Goal: Transaction & Acquisition: Purchase product/service

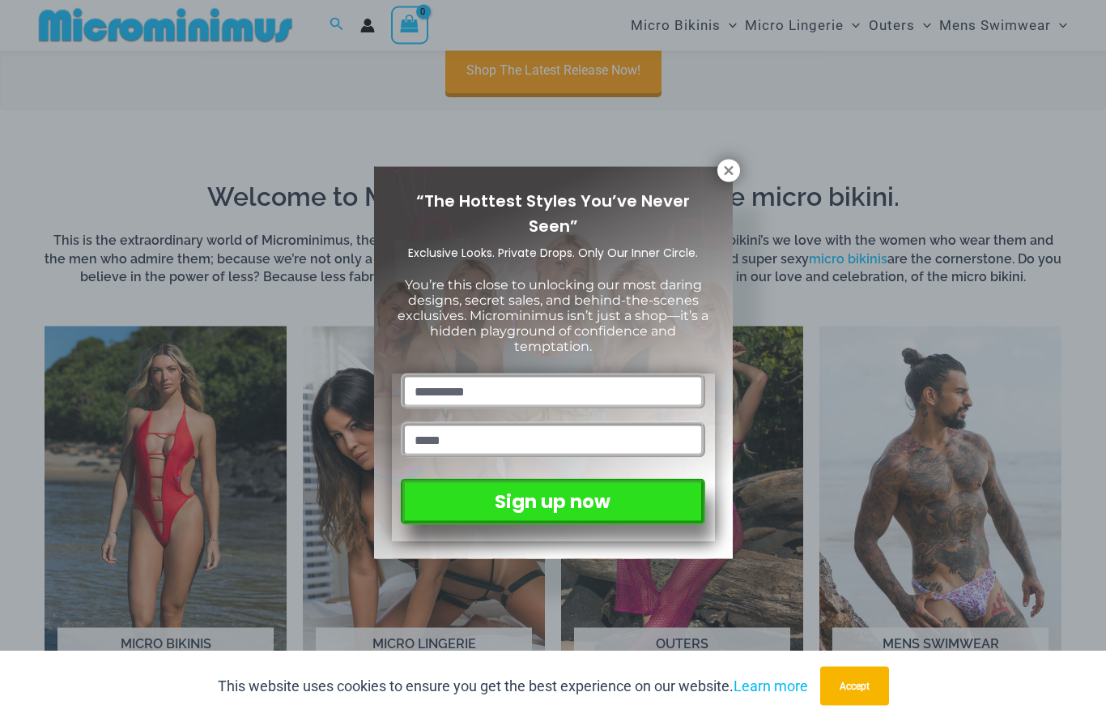
scroll to position [864, 0]
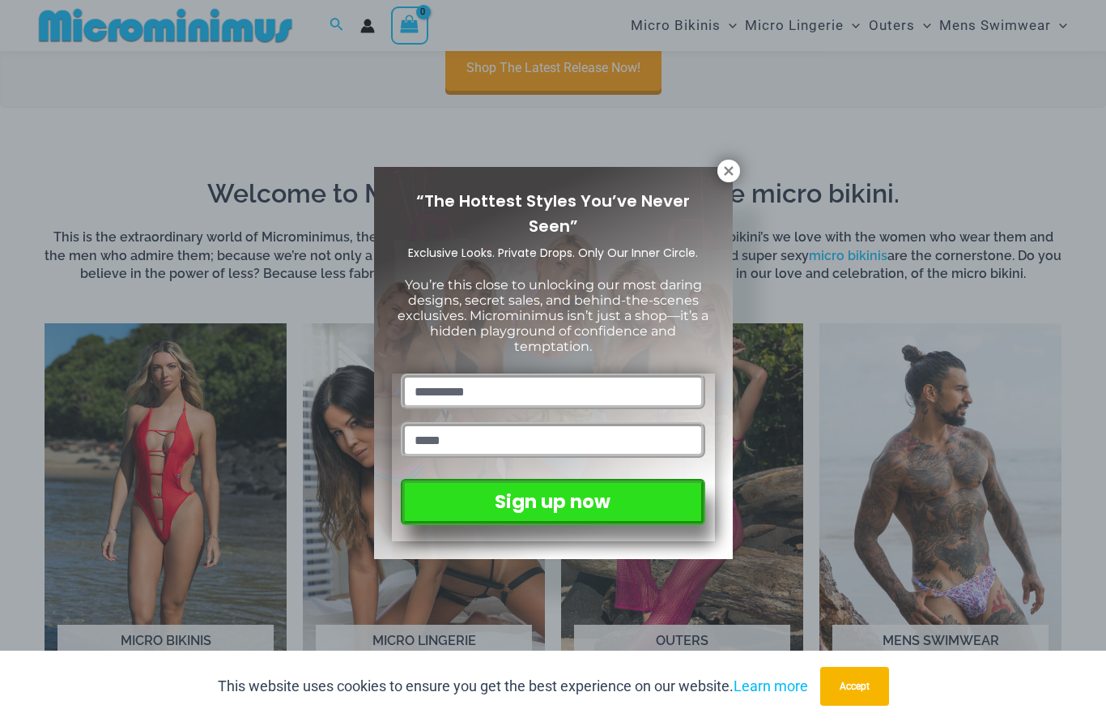
click at [721, 178] on button at bounding box center [728, 171] width 23 height 23
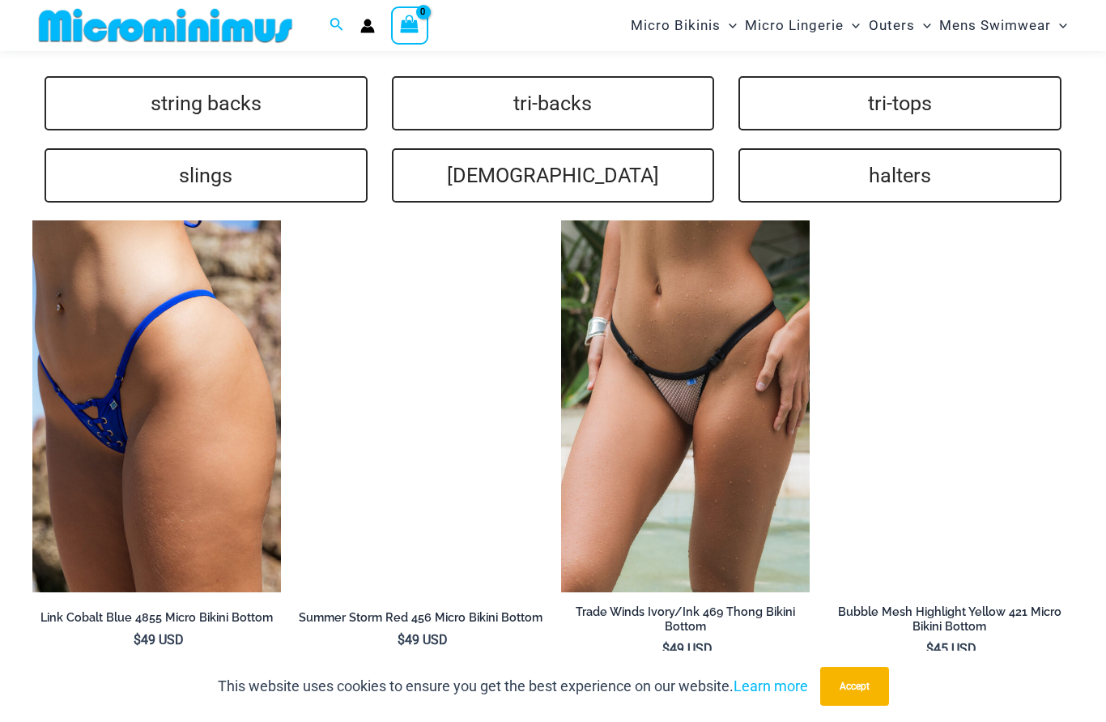
scroll to position [3620, 0]
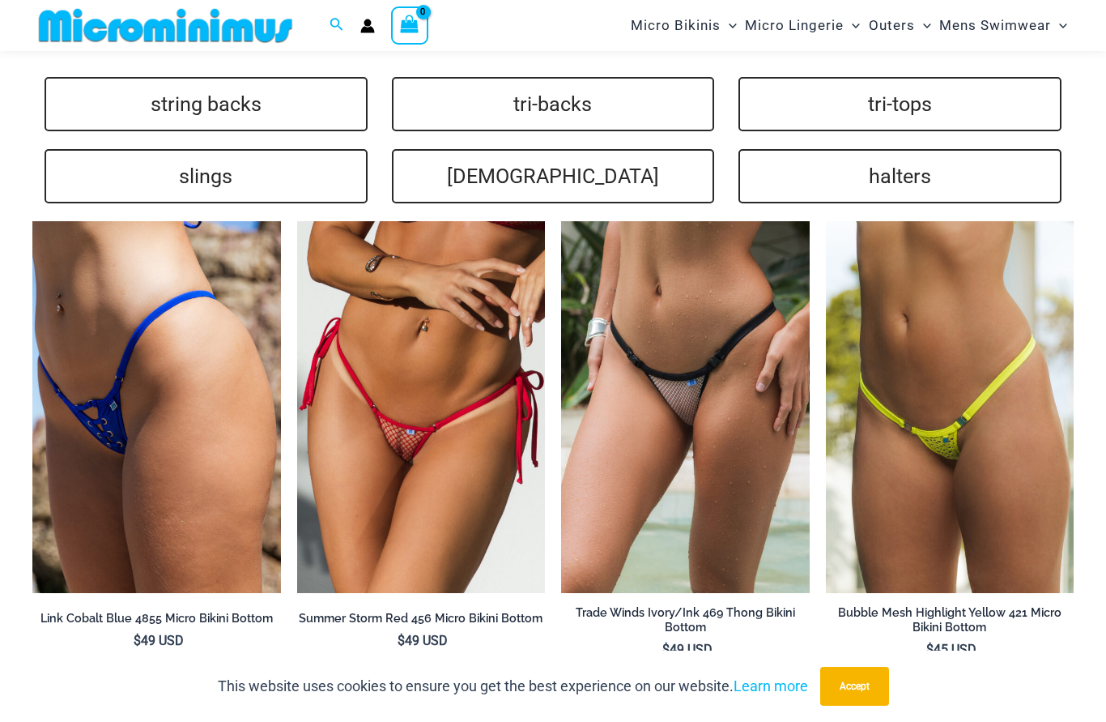
click at [297, 221] on img at bounding box center [297, 221] width 0 height 0
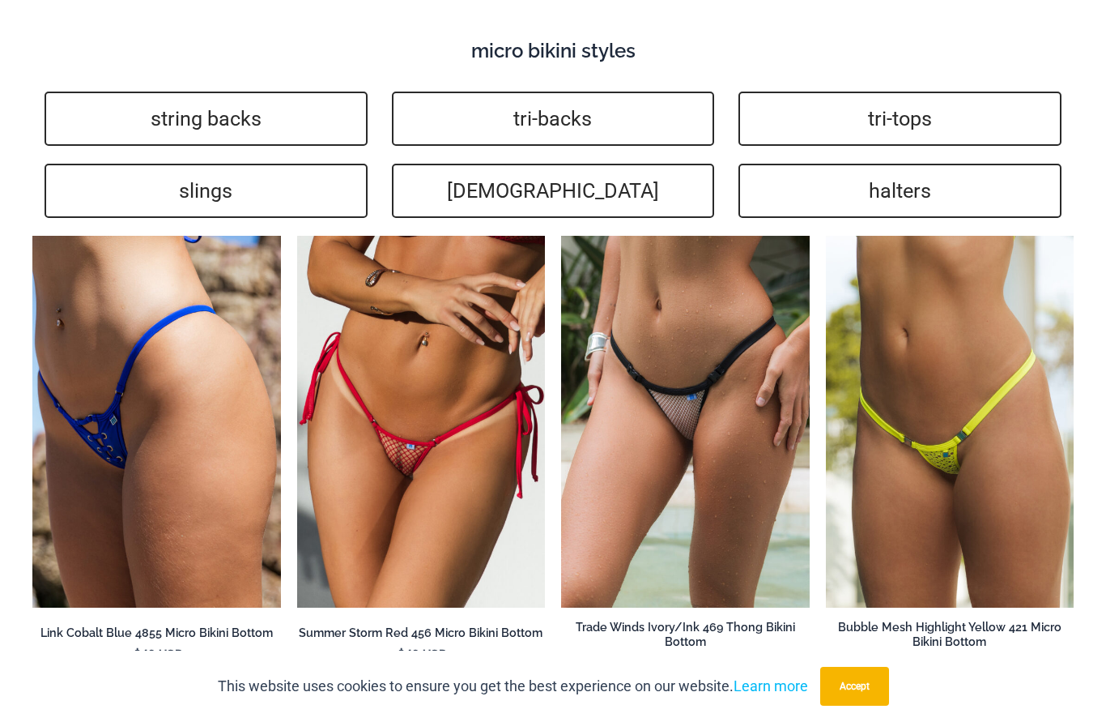
scroll to position [3693, 0]
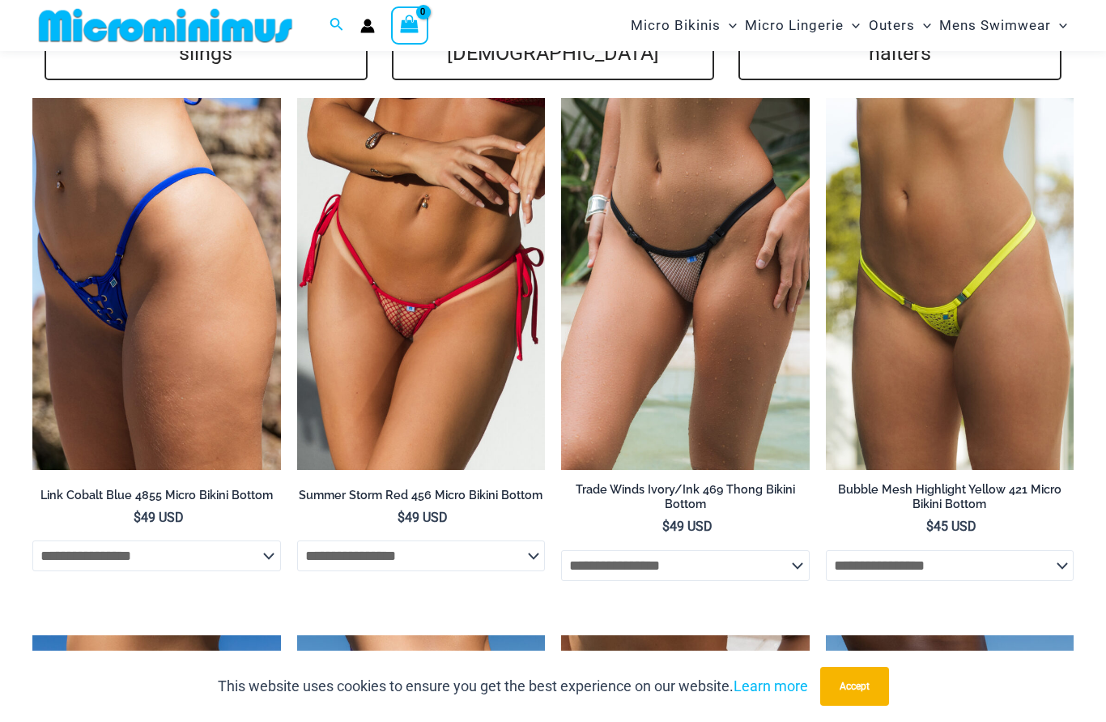
click at [32, 98] on img at bounding box center [32, 98] width 0 height 0
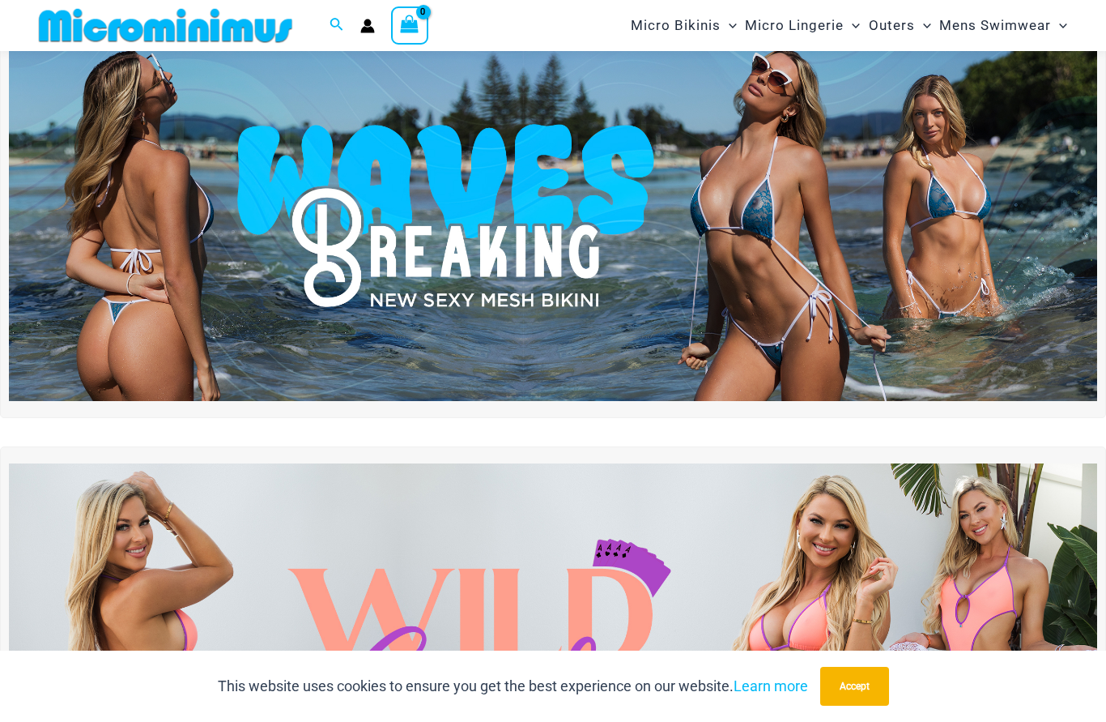
scroll to position [58, 0]
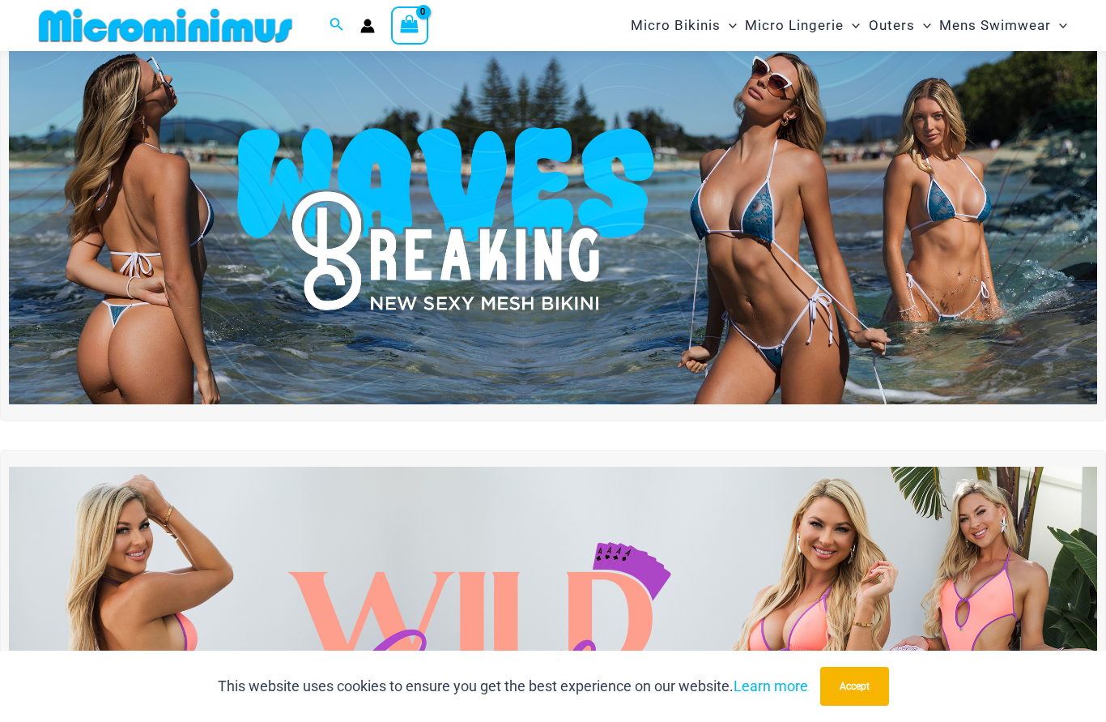
click at [797, 284] on img at bounding box center [553, 219] width 1088 height 370
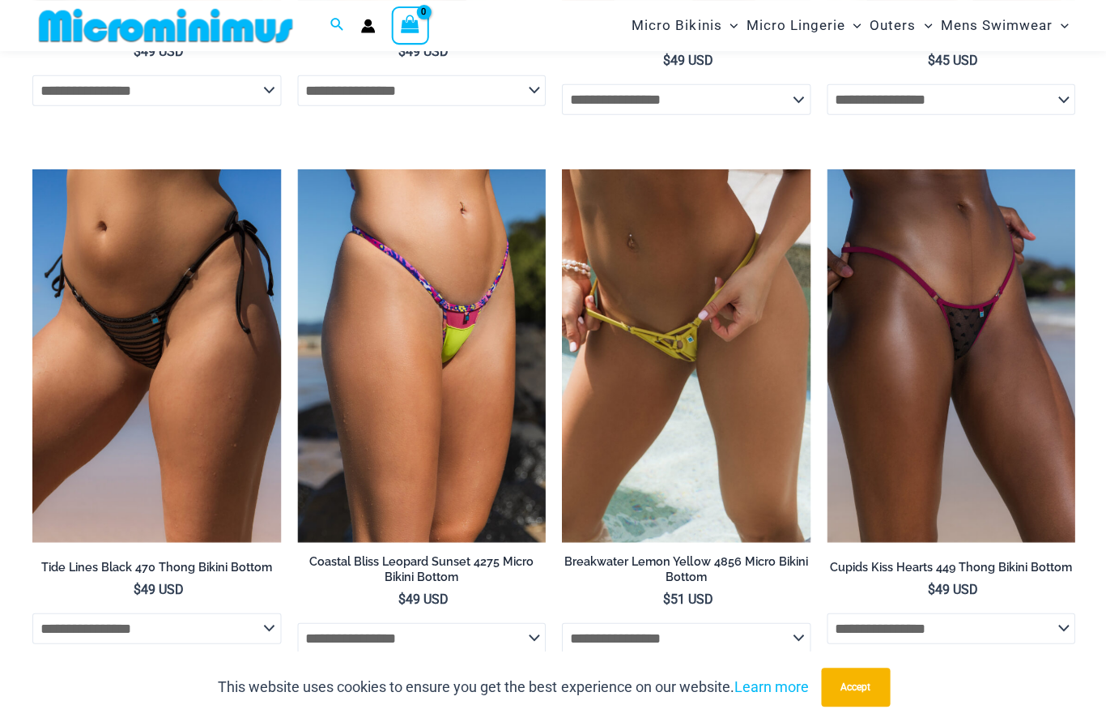
scroll to position [4128, 0]
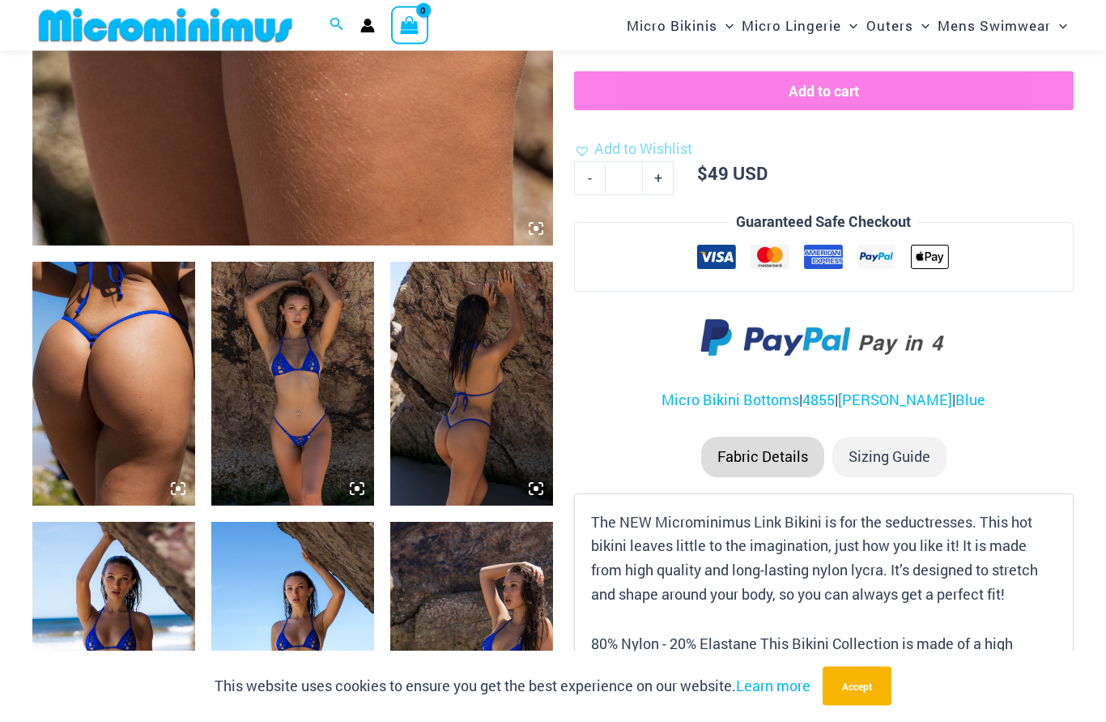
scroll to position [683, 0]
click at [305, 435] on img at bounding box center [292, 384] width 163 height 244
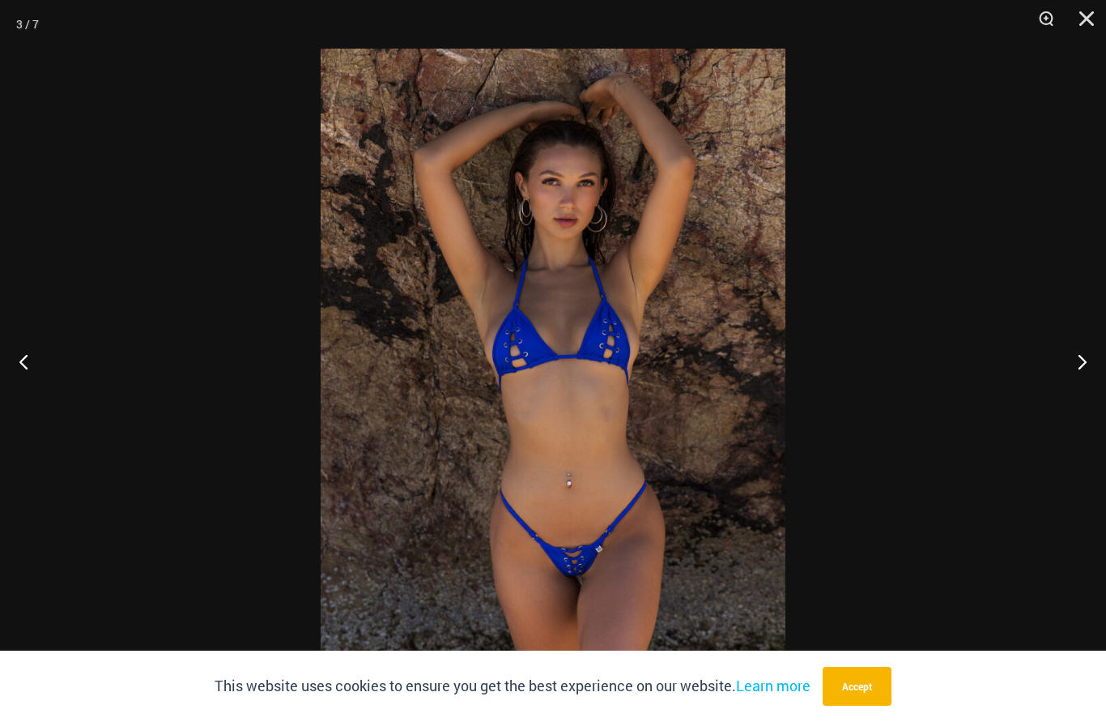
click at [1077, 389] on button "Next" at bounding box center [1075, 361] width 61 height 81
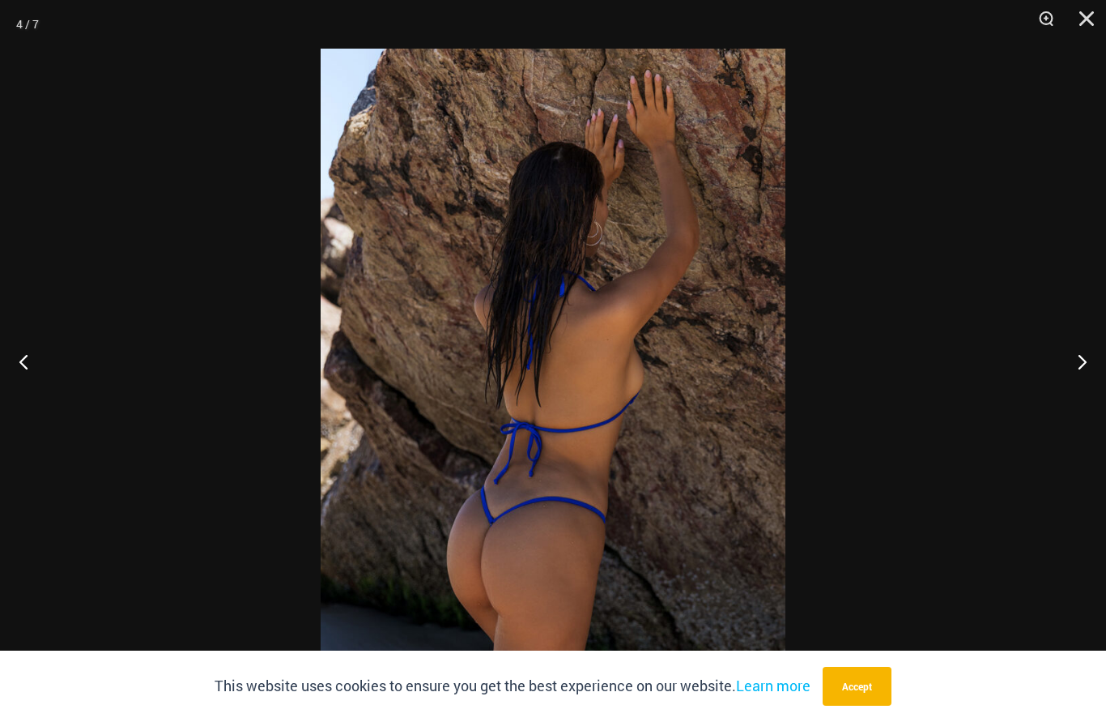
click at [1076, 392] on button "Next" at bounding box center [1075, 361] width 61 height 81
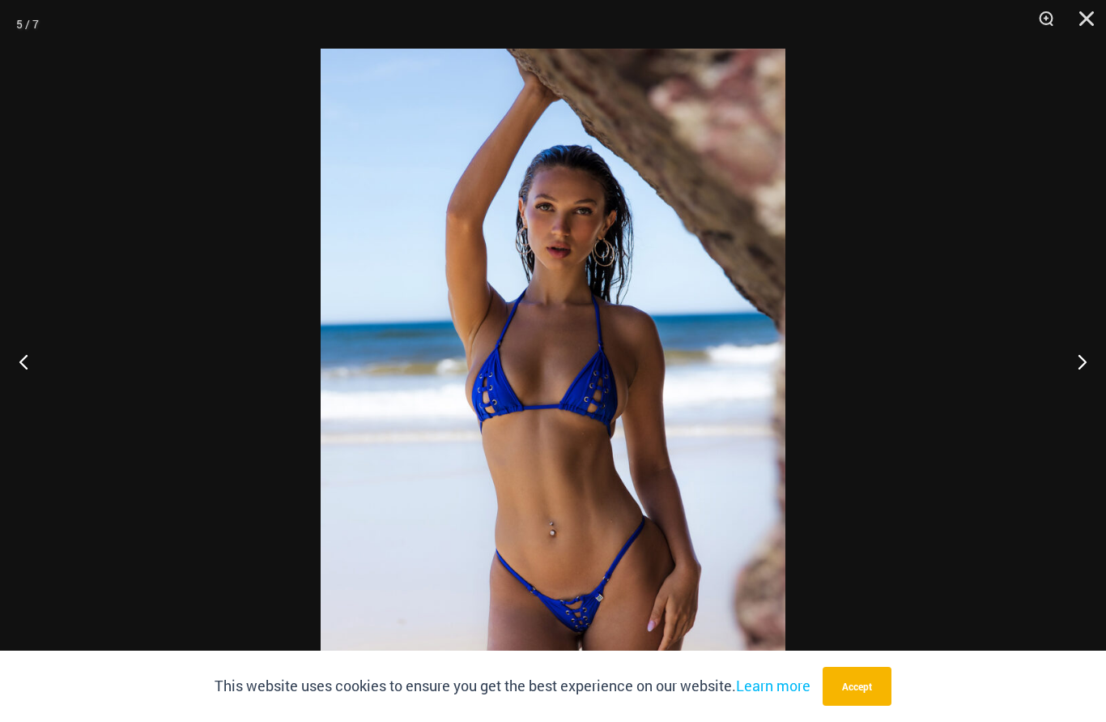
click at [1079, 385] on button "Next" at bounding box center [1075, 361] width 61 height 81
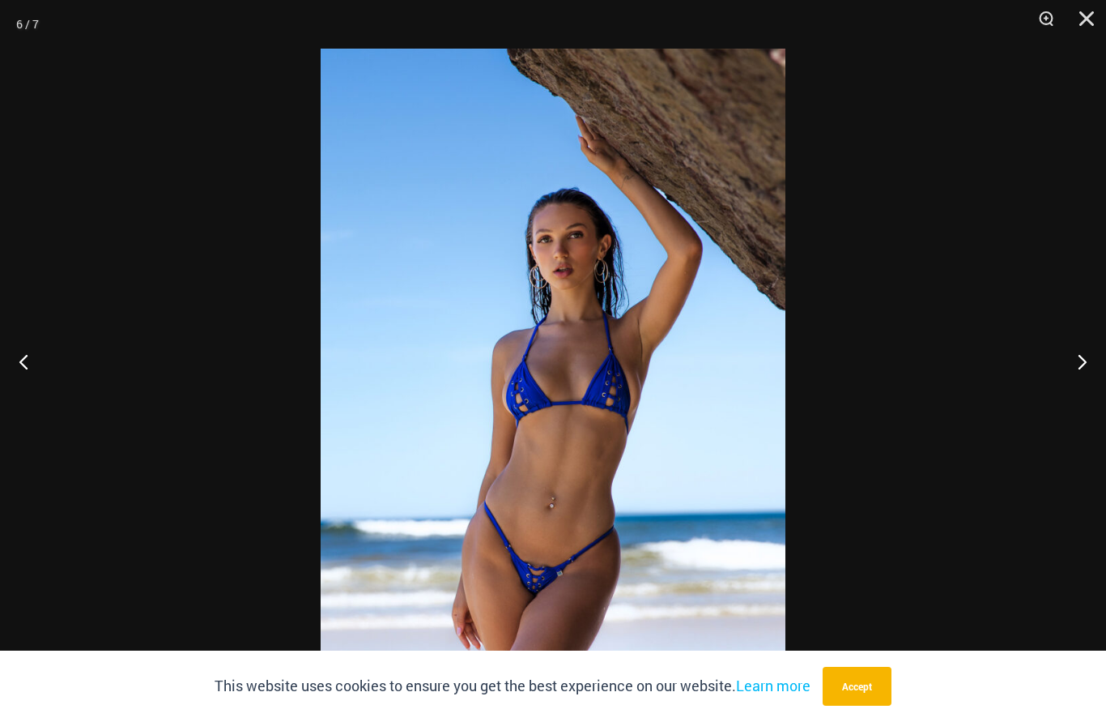
click at [1087, 383] on button "Next" at bounding box center [1075, 361] width 61 height 81
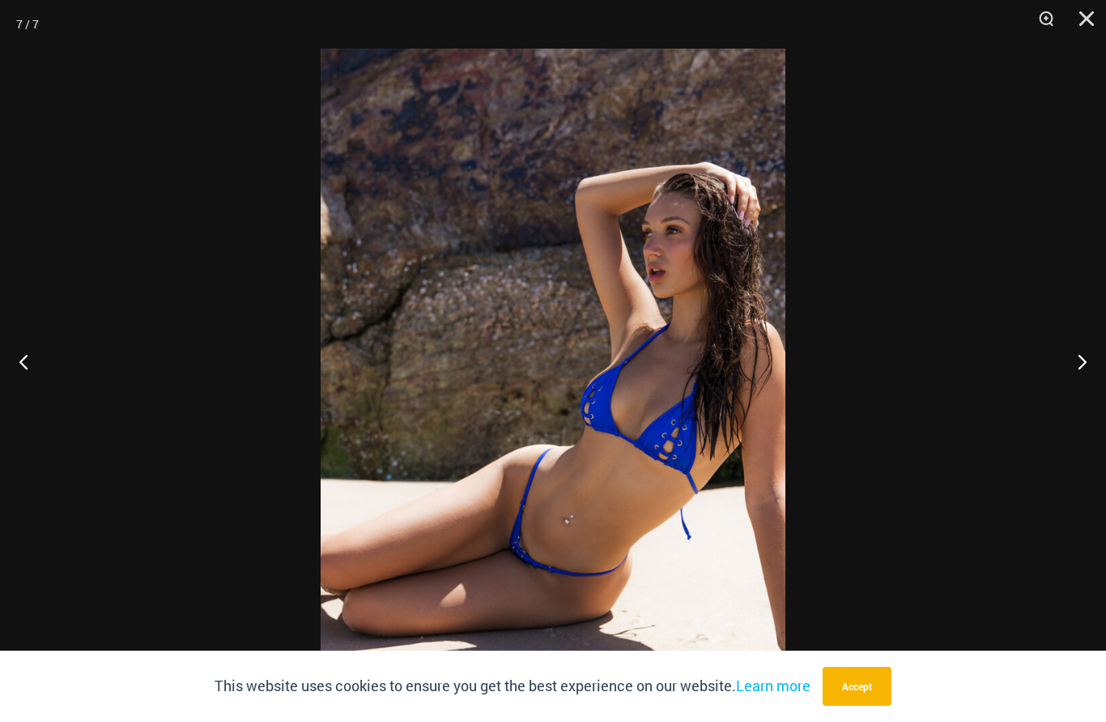
click at [1088, 383] on button "Next" at bounding box center [1075, 361] width 61 height 81
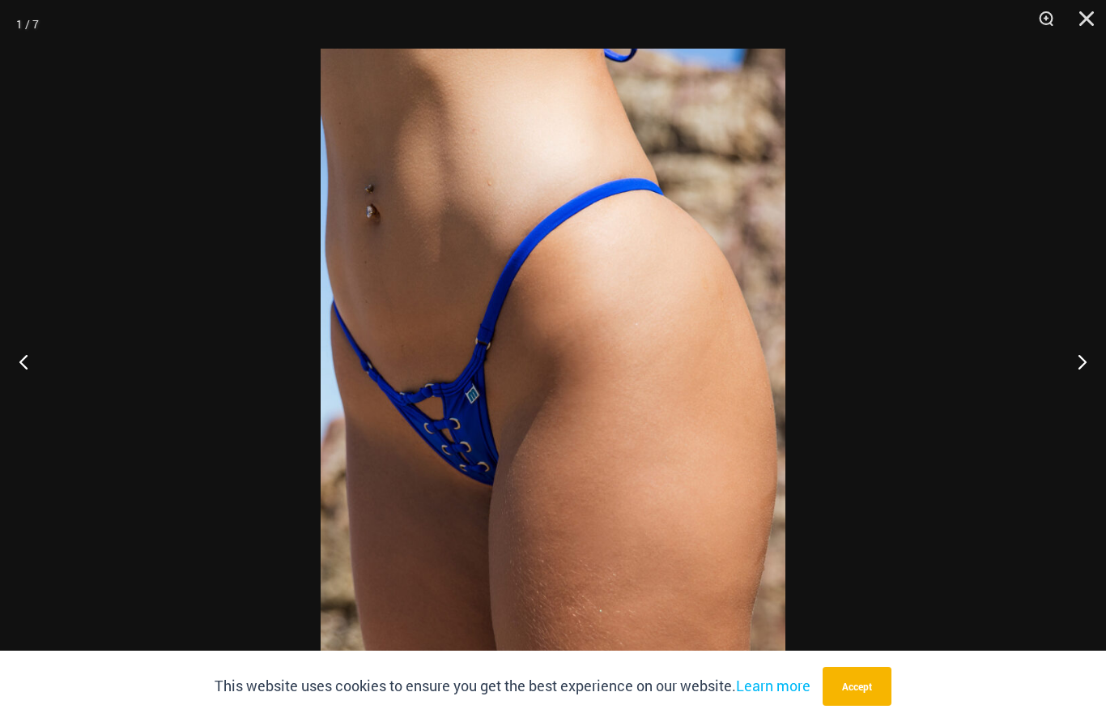
click at [1078, 22] on button "Close" at bounding box center [1081, 24] width 40 height 49
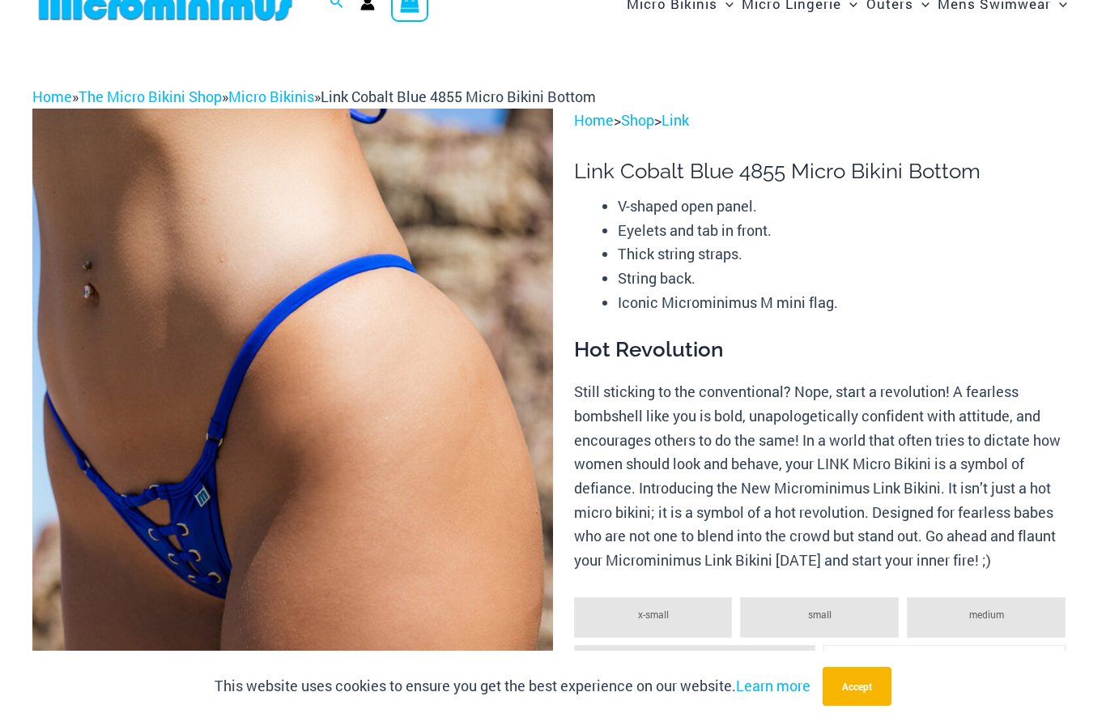
scroll to position [0, 0]
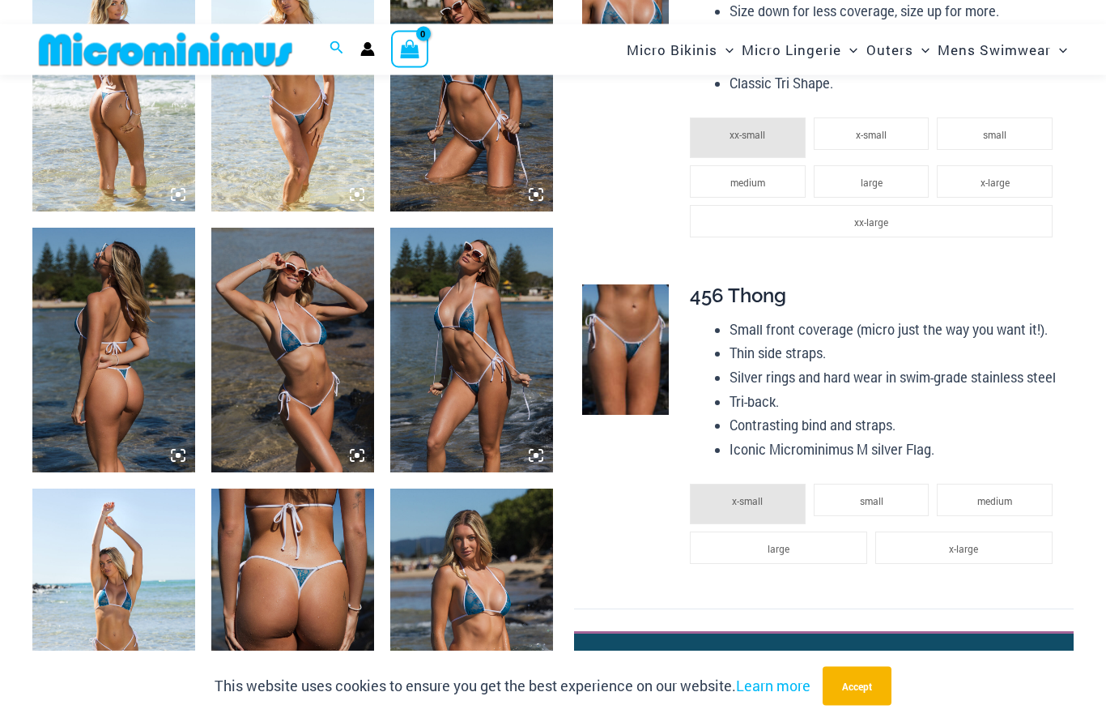
scroll to position [930, 0]
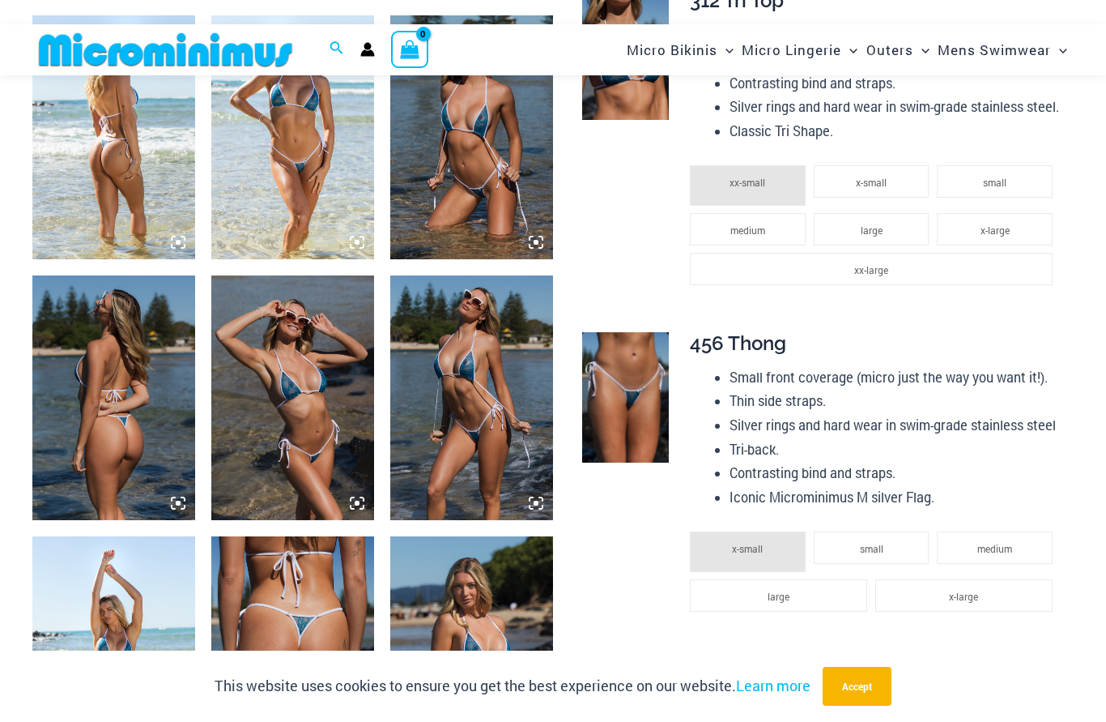
click at [323, 213] on img at bounding box center [292, 137] width 163 height 244
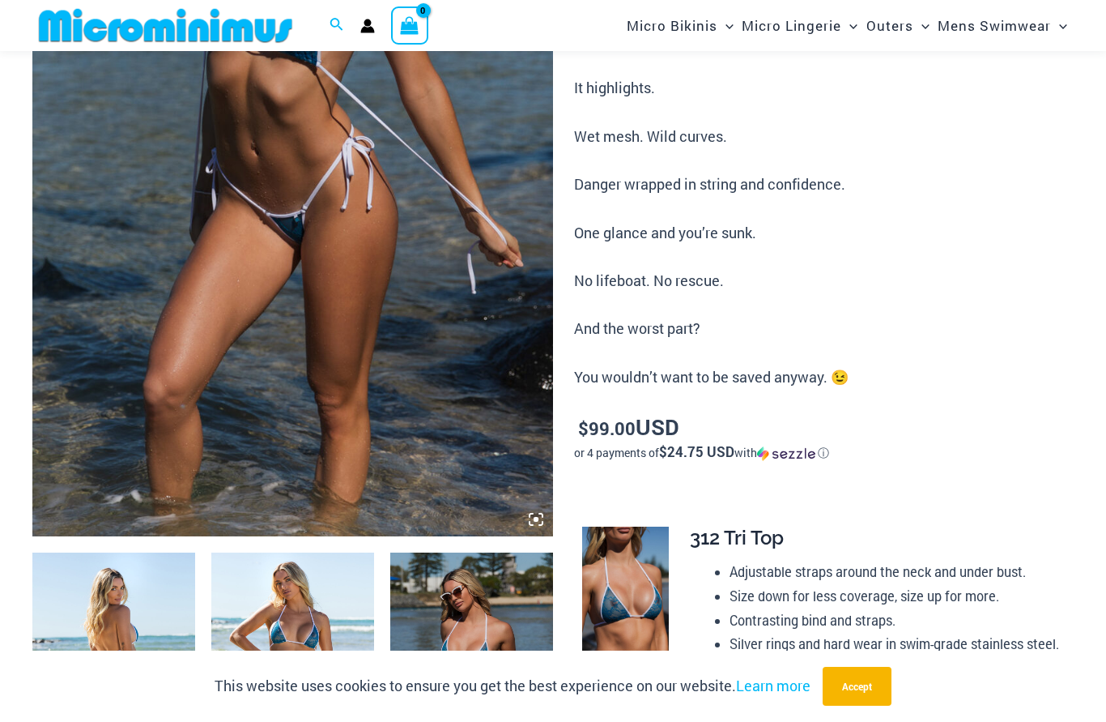
scroll to position [368, 0]
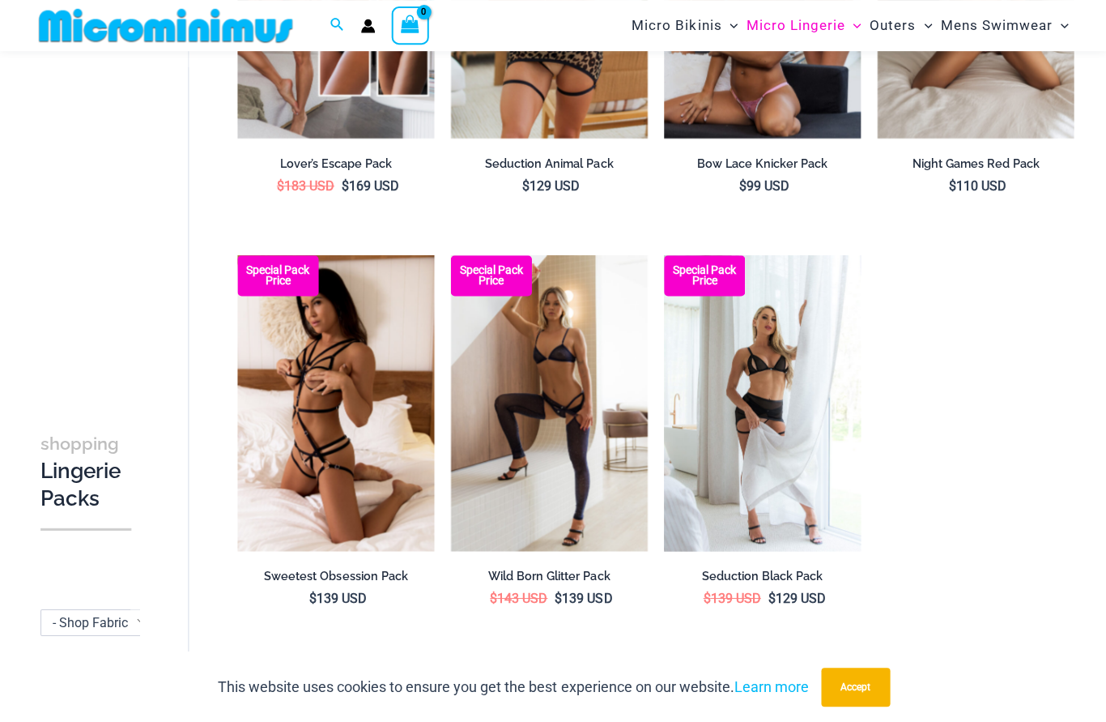
scroll to position [1590, 0]
click at [237, 255] on img at bounding box center [237, 255] width 0 height 0
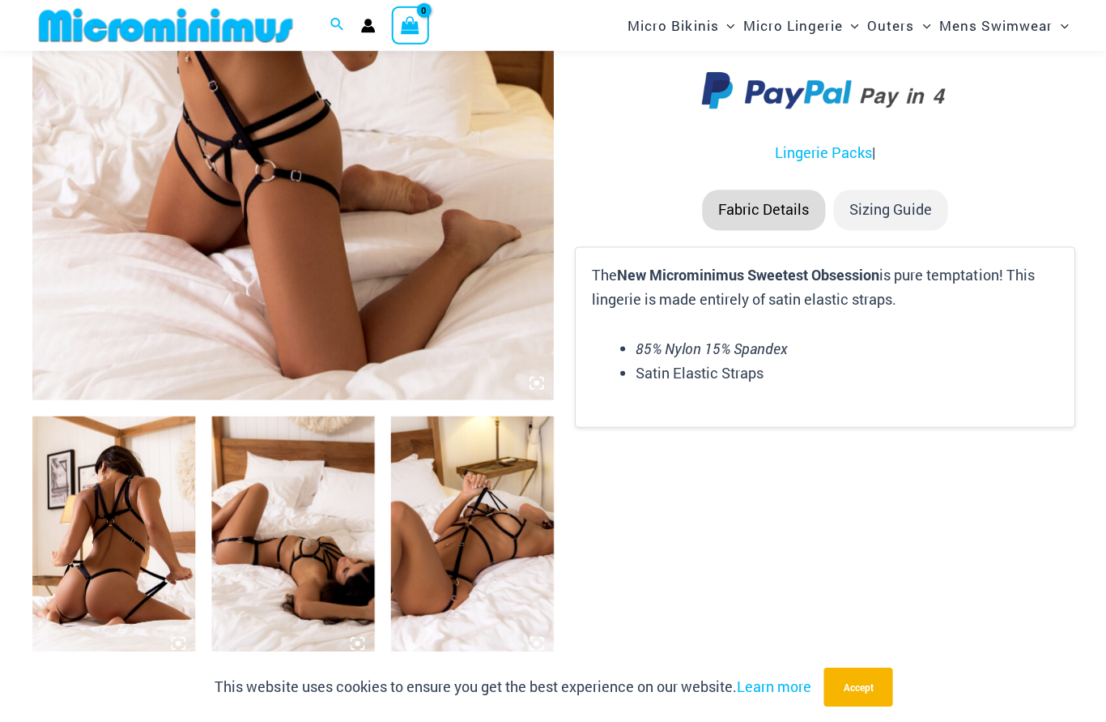
scroll to position [530, 0]
click at [475, 245] on img at bounding box center [292, 7] width 521 height 781
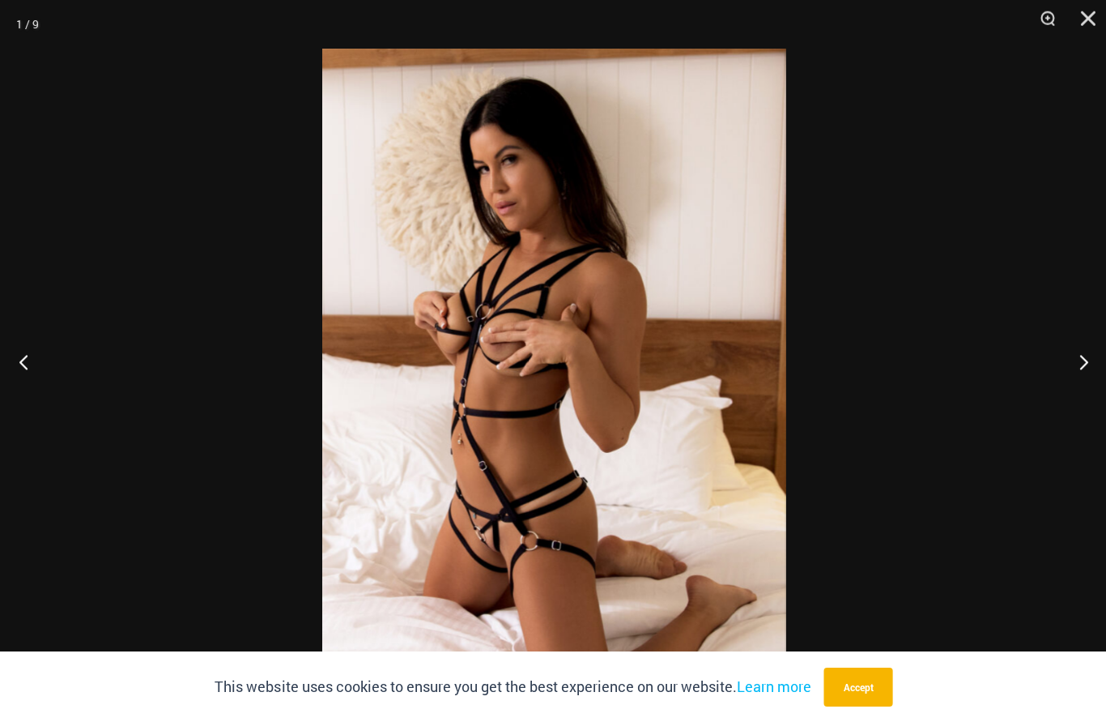
click at [1071, 402] on button "Next" at bounding box center [1075, 361] width 61 height 81
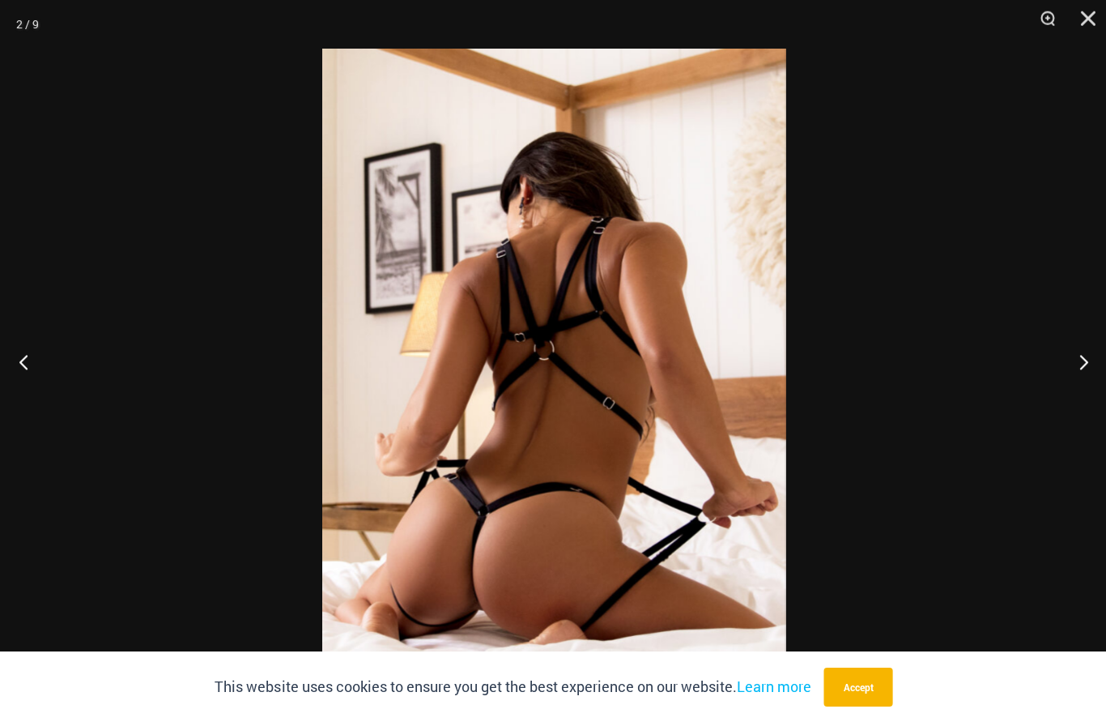
click at [1079, 394] on button "Next" at bounding box center [1075, 361] width 61 height 81
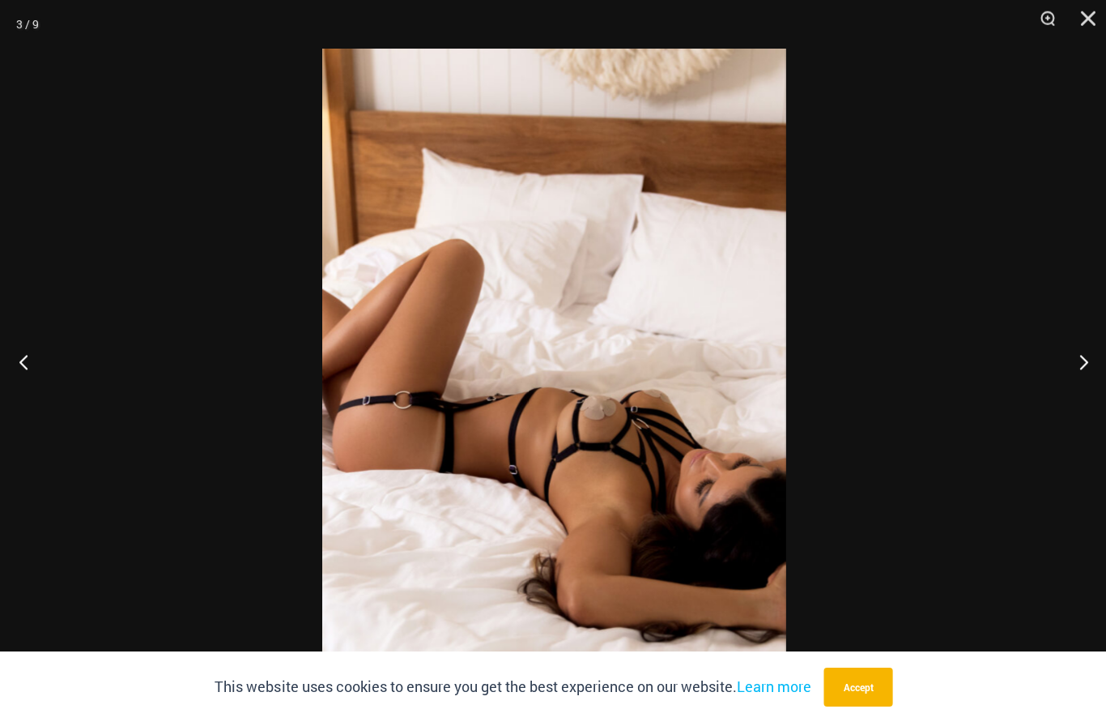
click at [910, 19] on div at bounding box center [553, 361] width 1106 height 722
click at [736, 367] on img at bounding box center [552, 396] width 463 height 695
click at [1081, 398] on button "Next" at bounding box center [1075, 361] width 61 height 81
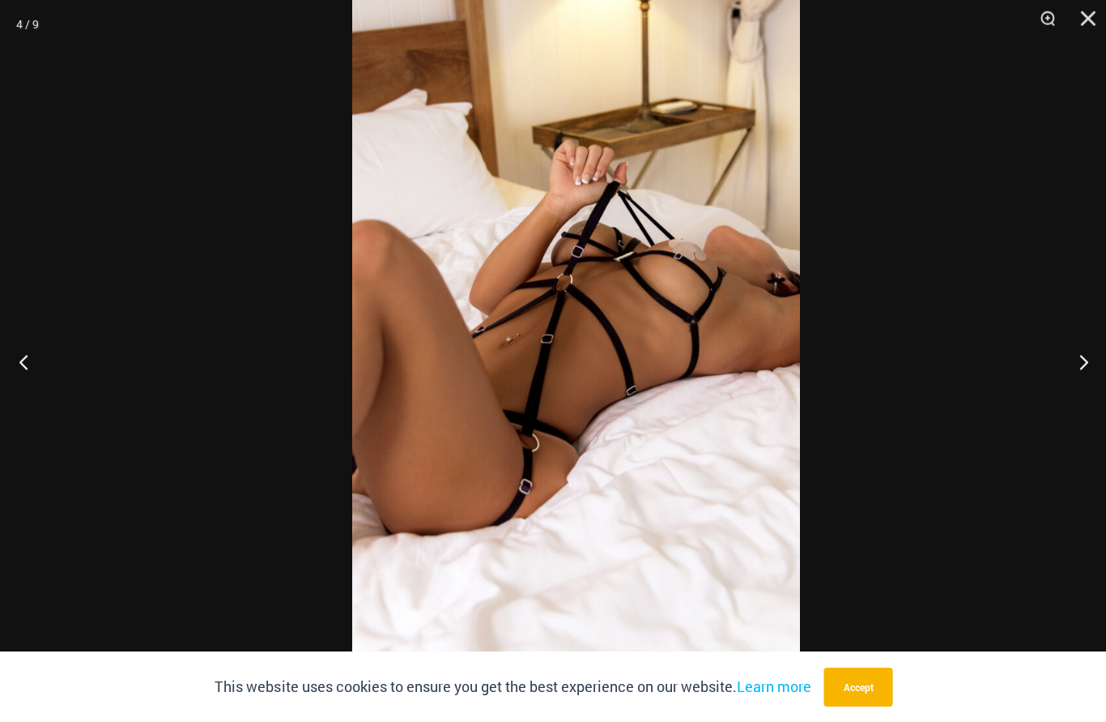
click at [721, 338] on em "85% Nylon 15% Spandex" at bounding box center [711, 346] width 152 height 19
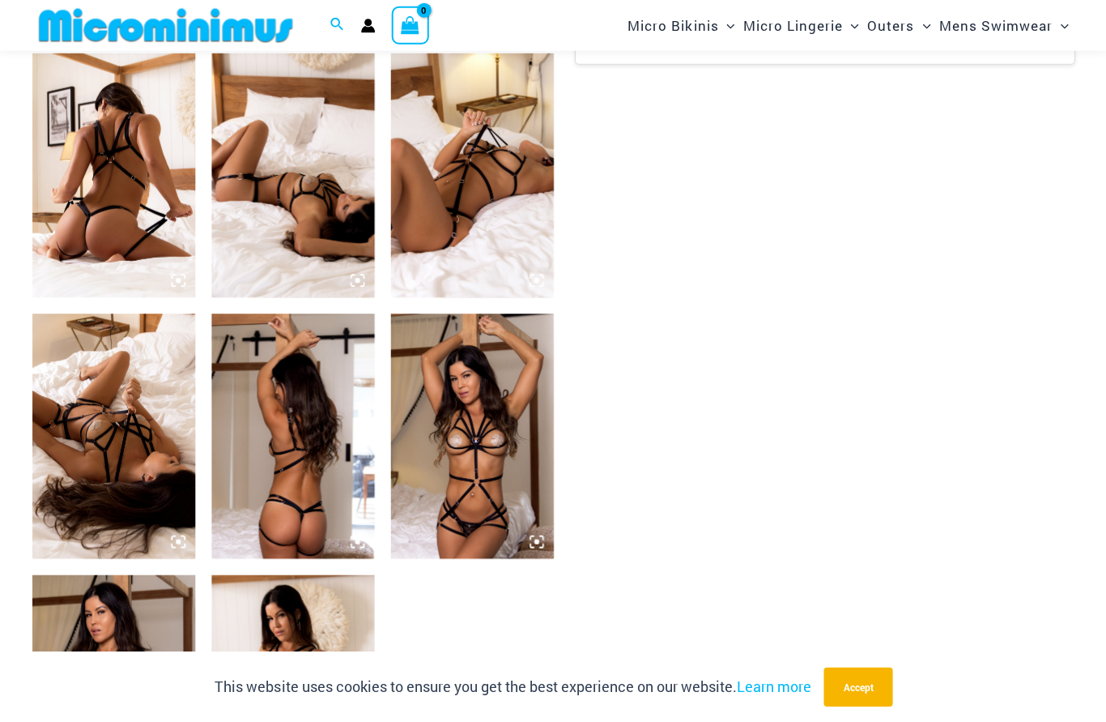
scroll to position [893, 0]
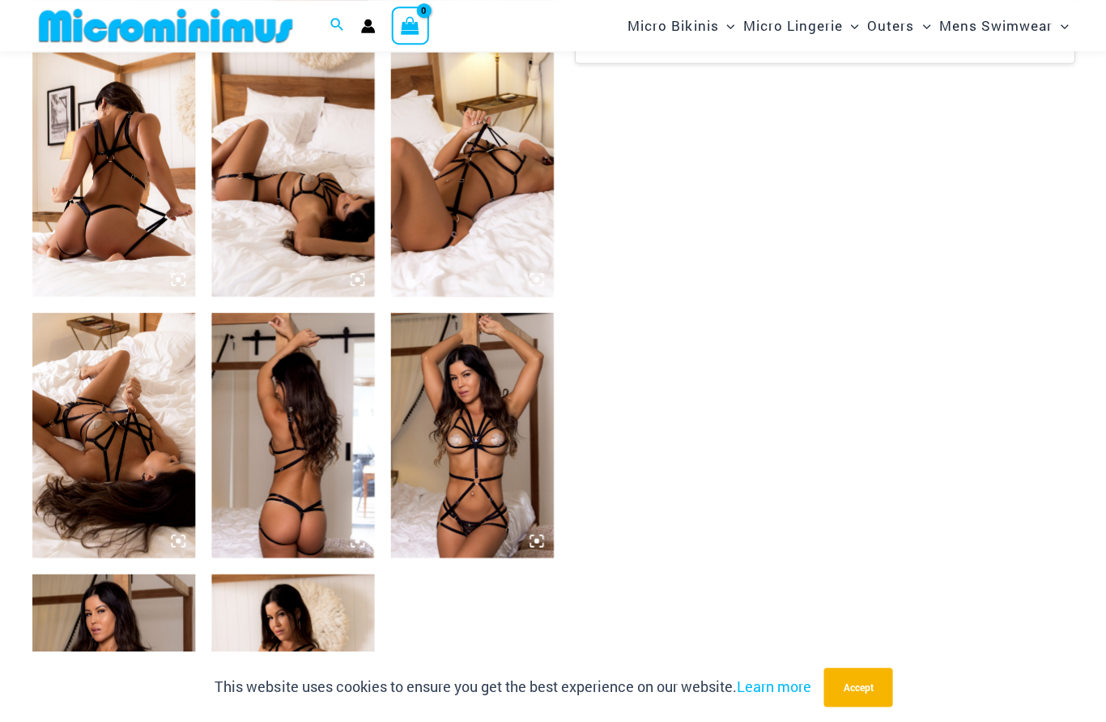
click at [105, 436] on img at bounding box center [113, 434] width 163 height 244
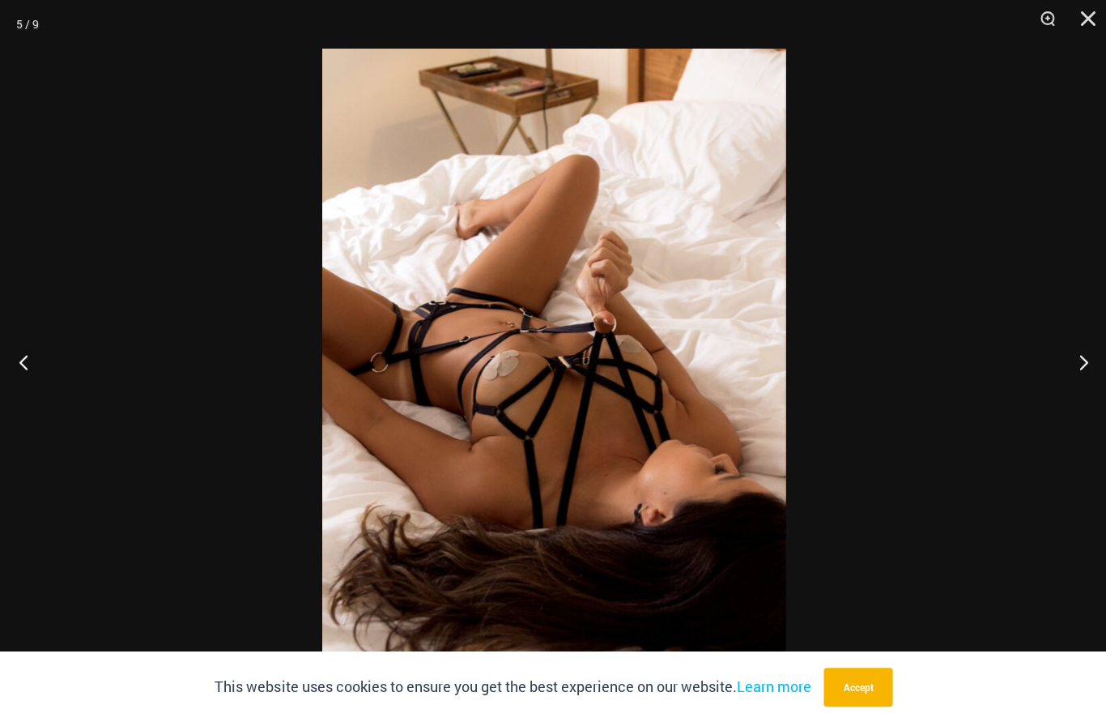
click at [706, 385] on img at bounding box center [552, 396] width 463 height 695
click at [1069, 366] on div at bounding box center [553, 361] width 1106 height 722
click at [1077, 399] on button "Next" at bounding box center [1075, 361] width 61 height 81
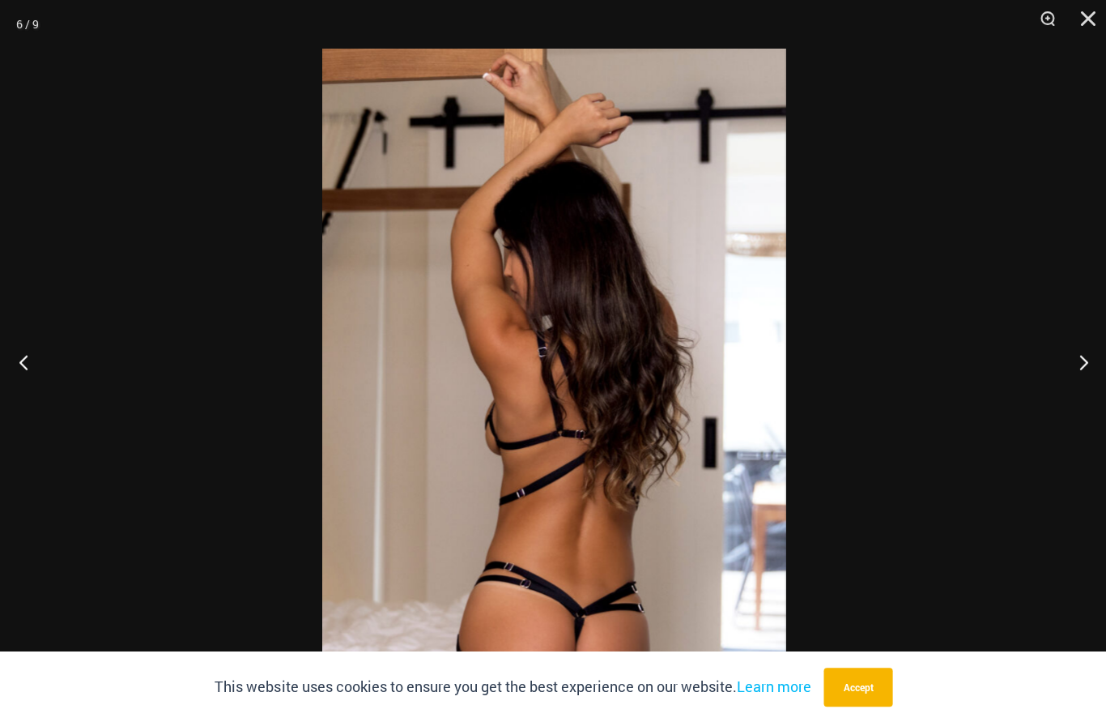
click at [1073, 398] on button "Next" at bounding box center [1075, 361] width 61 height 81
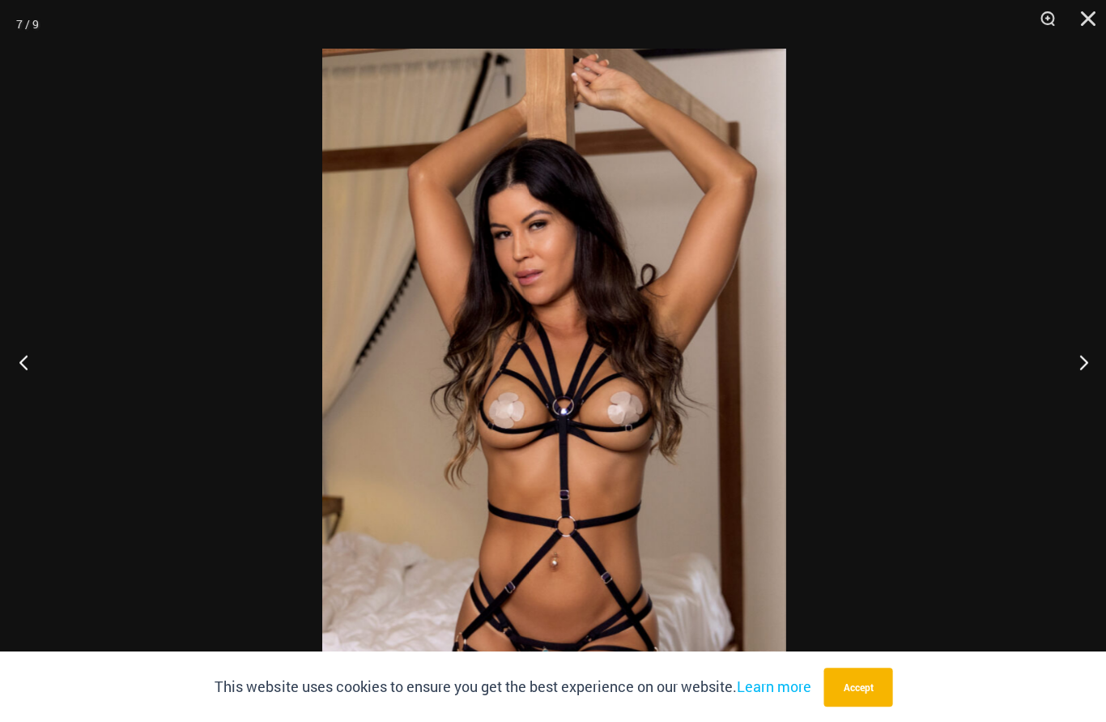
click at [1079, 394] on button "Next" at bounding box center [1075, 361] width 61 height 81
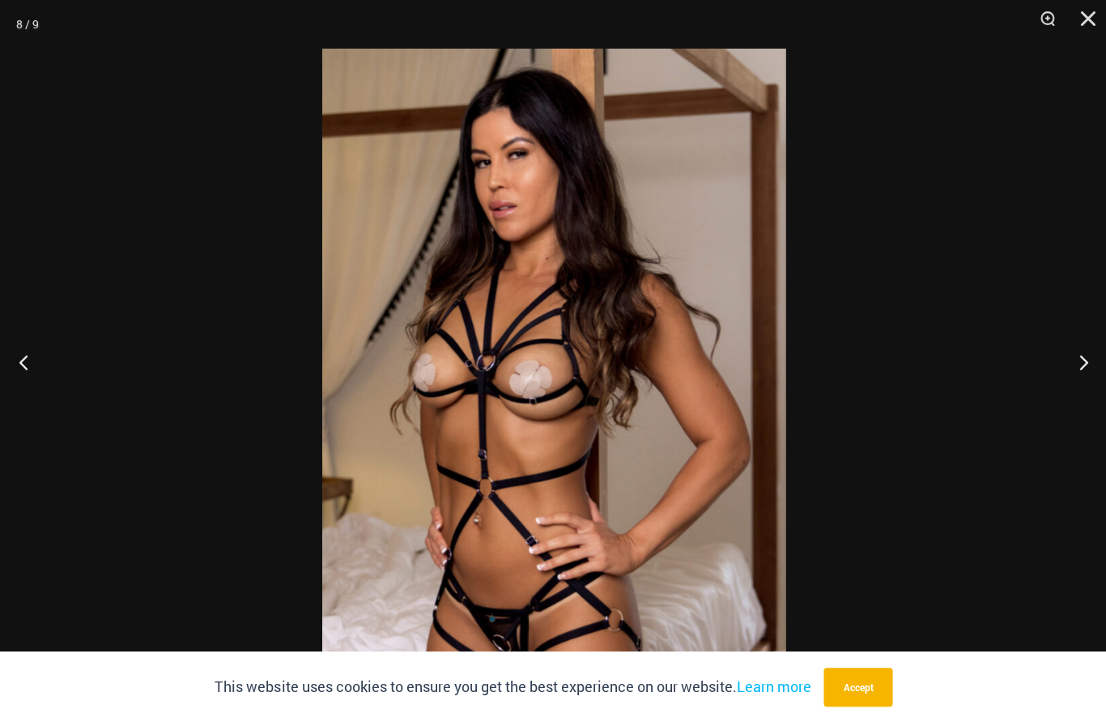
click at [1078, 381] on button "Next" at bounding box center [1075, 361] width 61 height 81
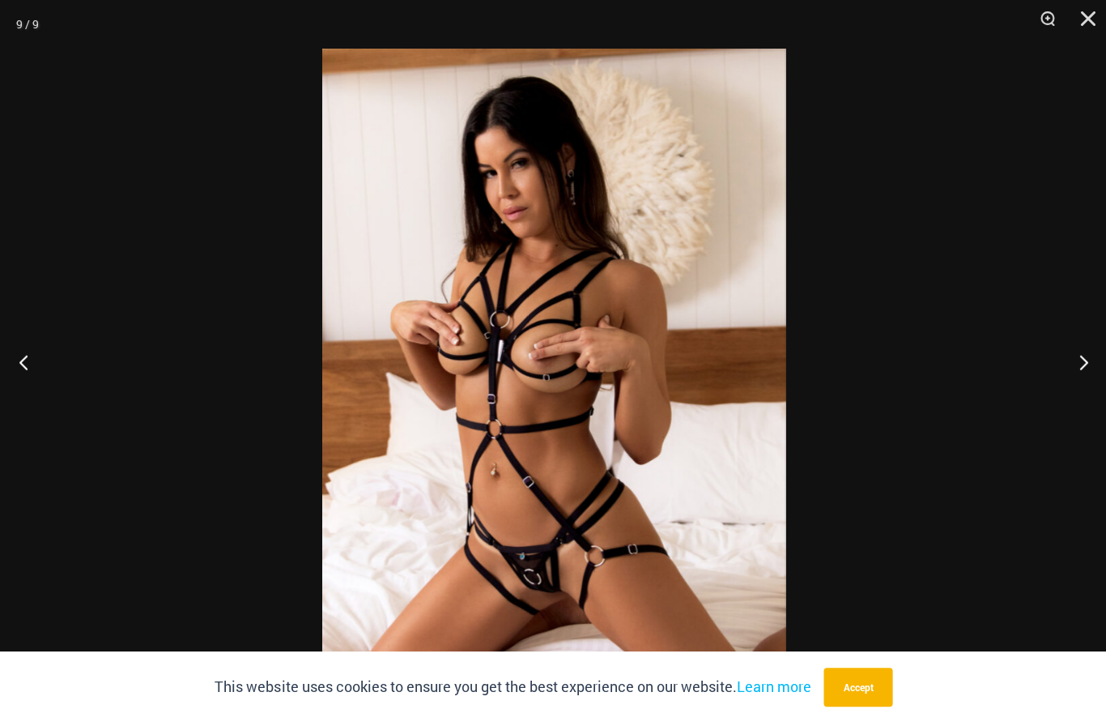
click at [1083, 379] on button "Next" at bounding box center [1075, 361] width 61 height 81
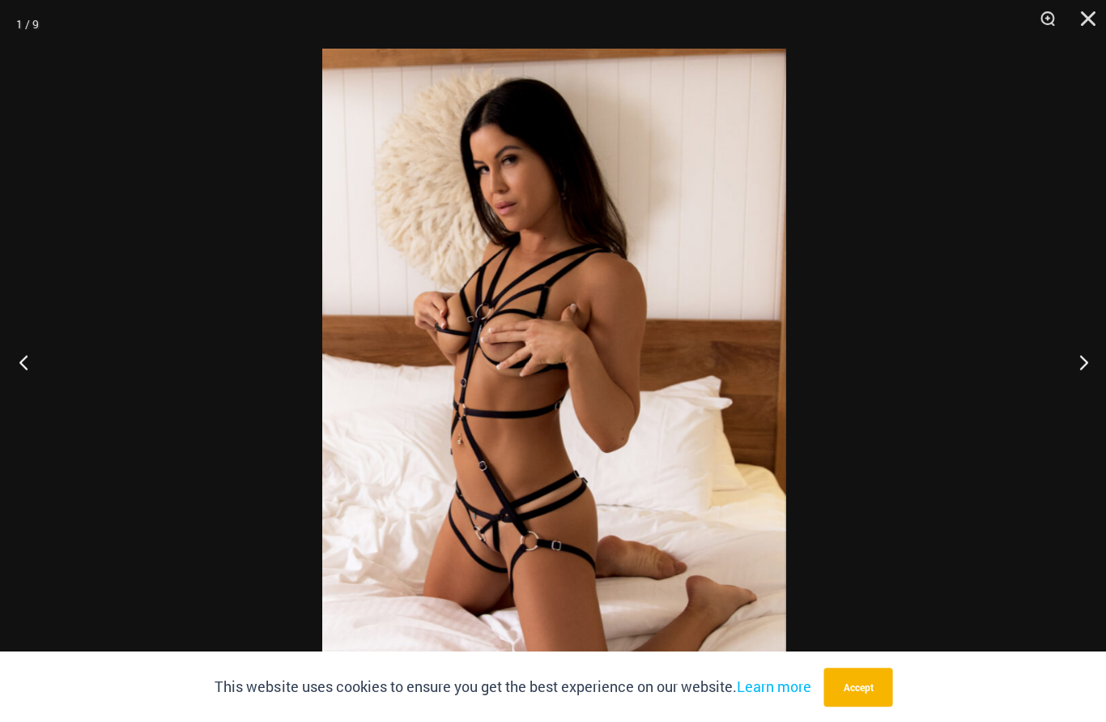
click at [1069, 397] on button "Next" at bounding box center [1075, 361] width 61 height 81
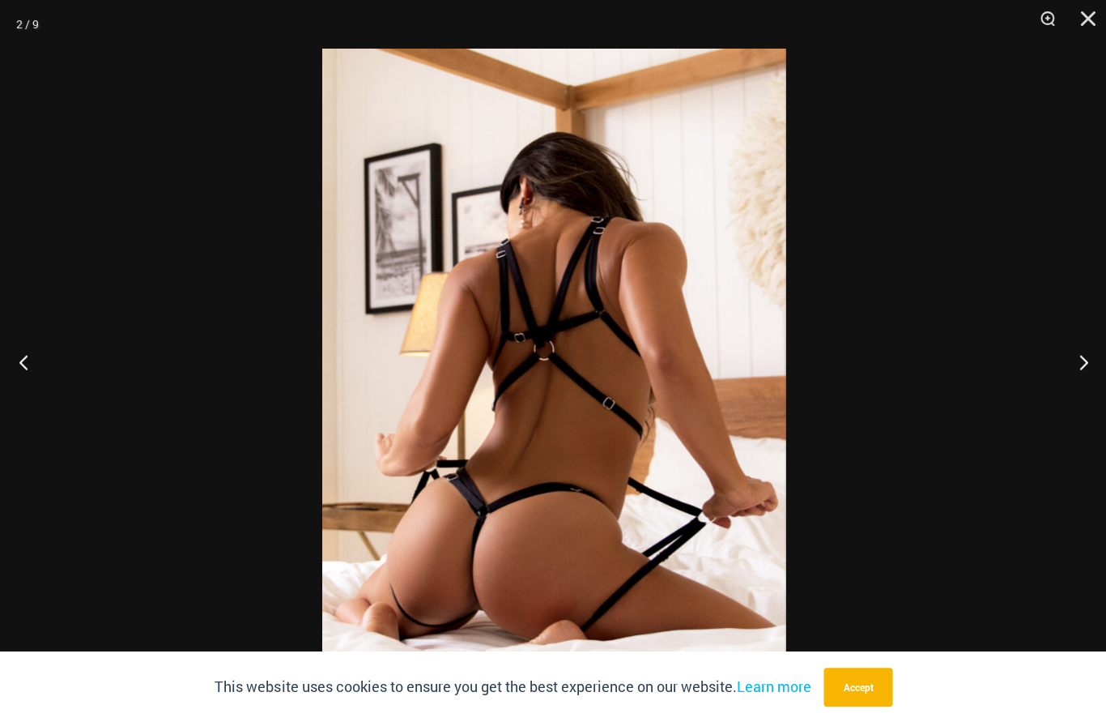
click at [1075, 392] on button "Next" at bounding box center [1075, 361] width 61 height 81
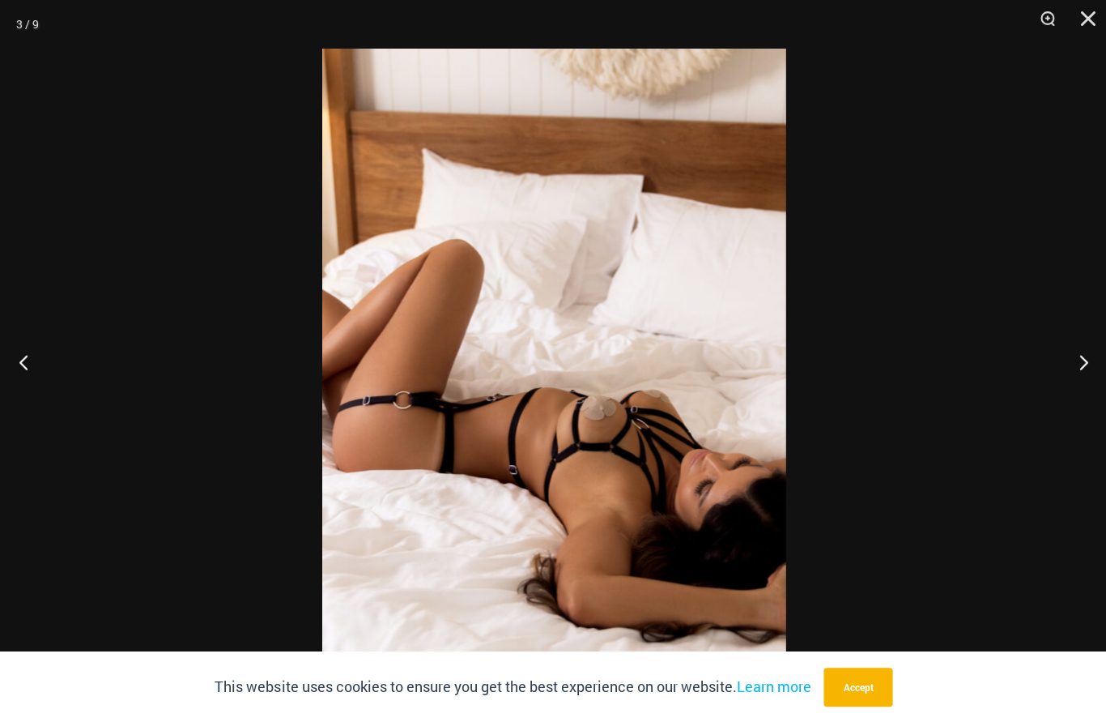
click at [1078, 391] on button "Next" at bounding box center [1075, 361] width 61 height 81
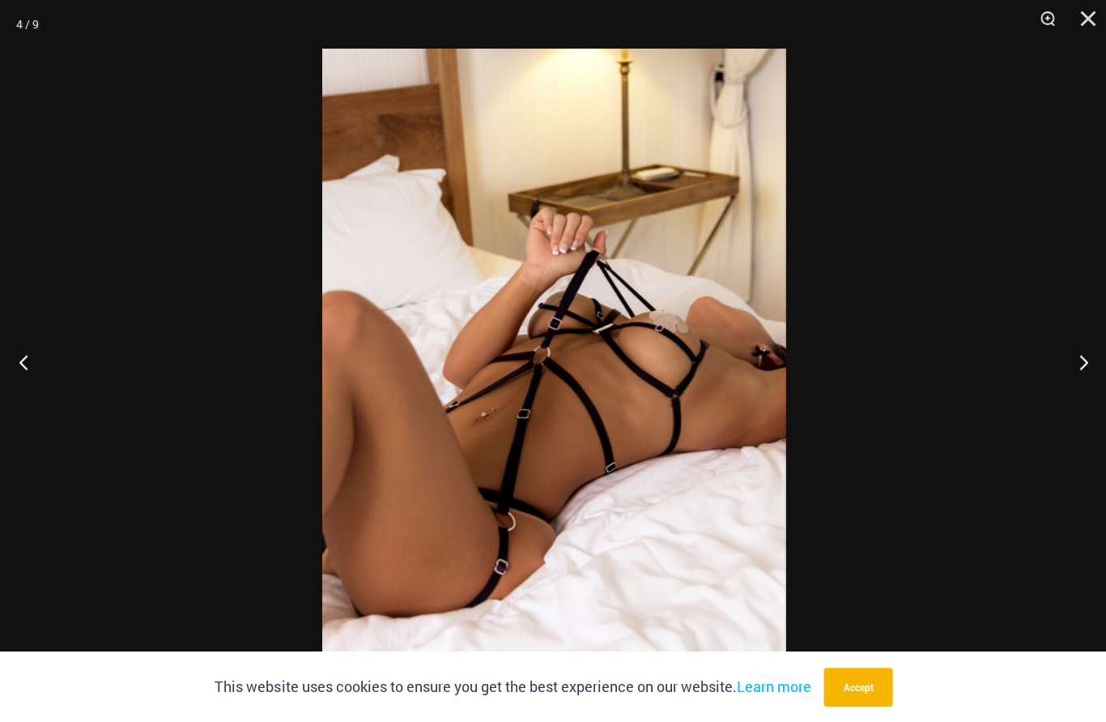
click at [1079, 18] on button "Close" at bounding box center [1081, 24] width 40 height 49
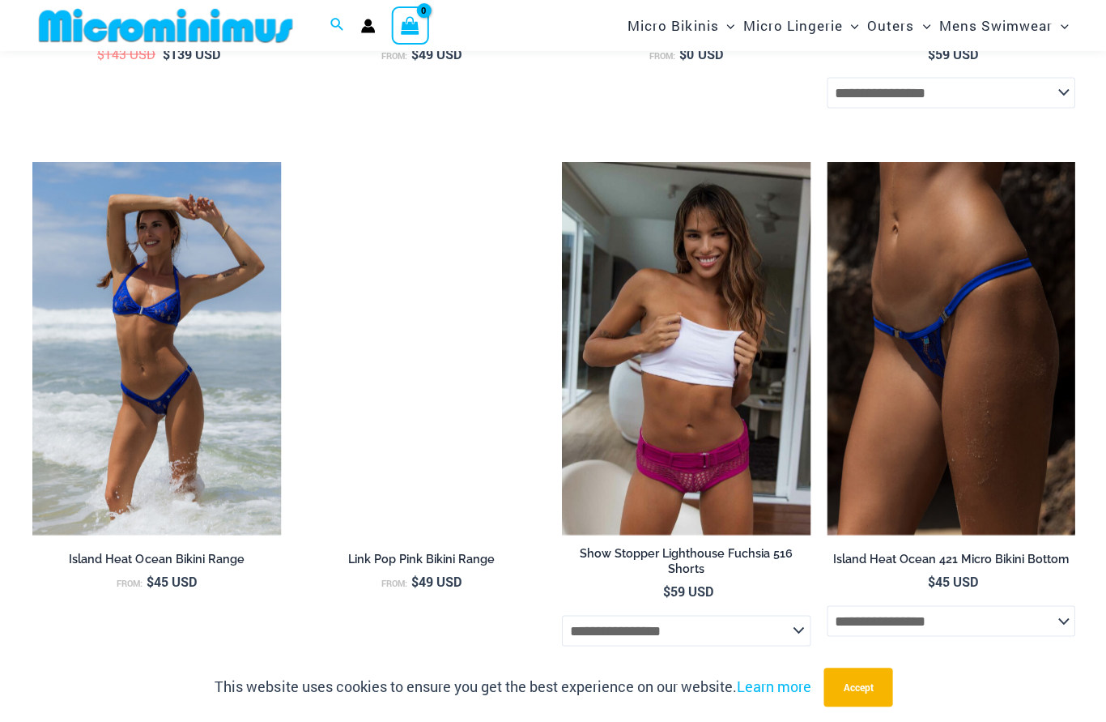
scroll to position [4084, 0]
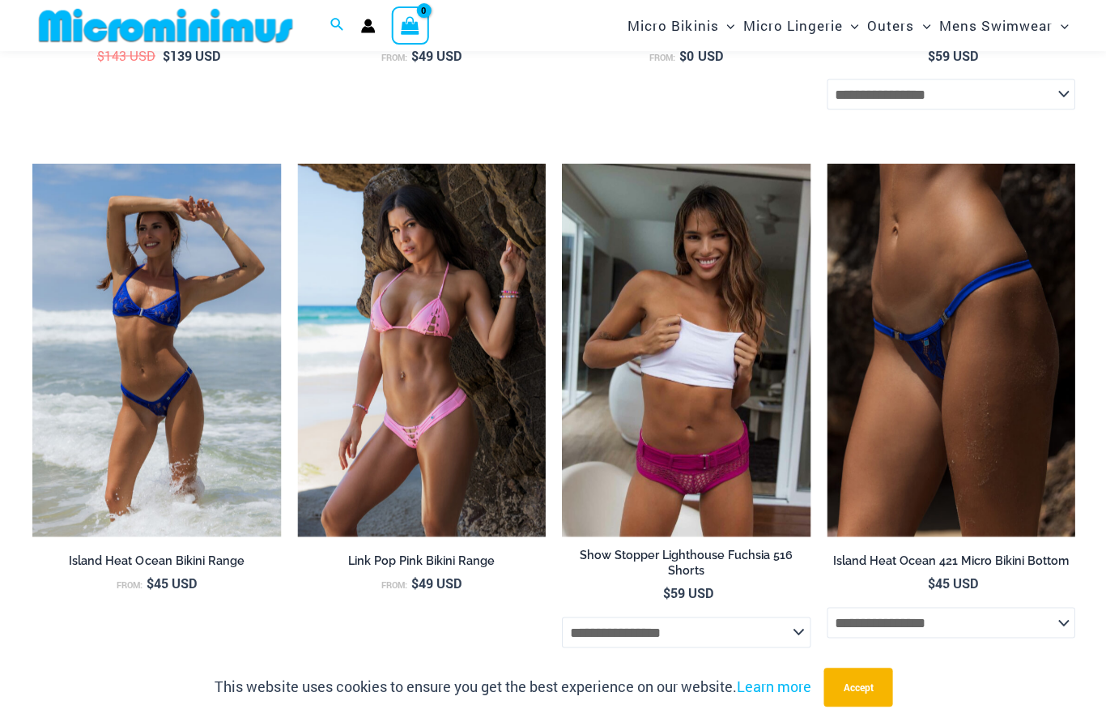
click at [561, 163] on img at bounding box center [561, 163] width 0 height 0
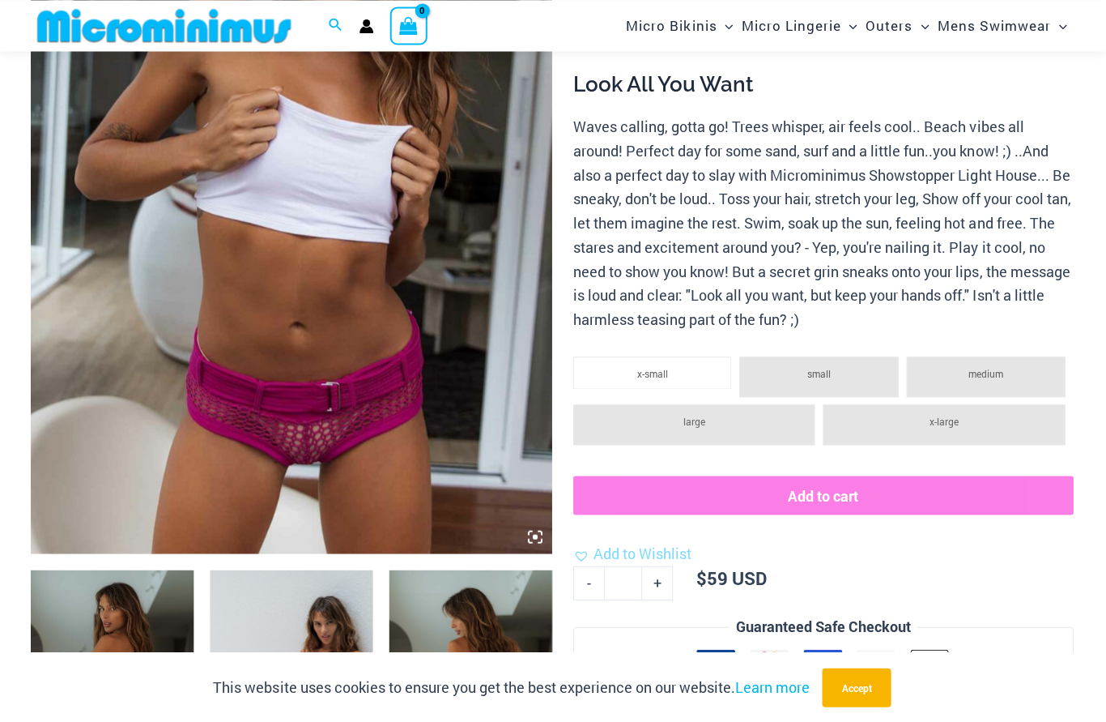
scroll to position [376, 0]
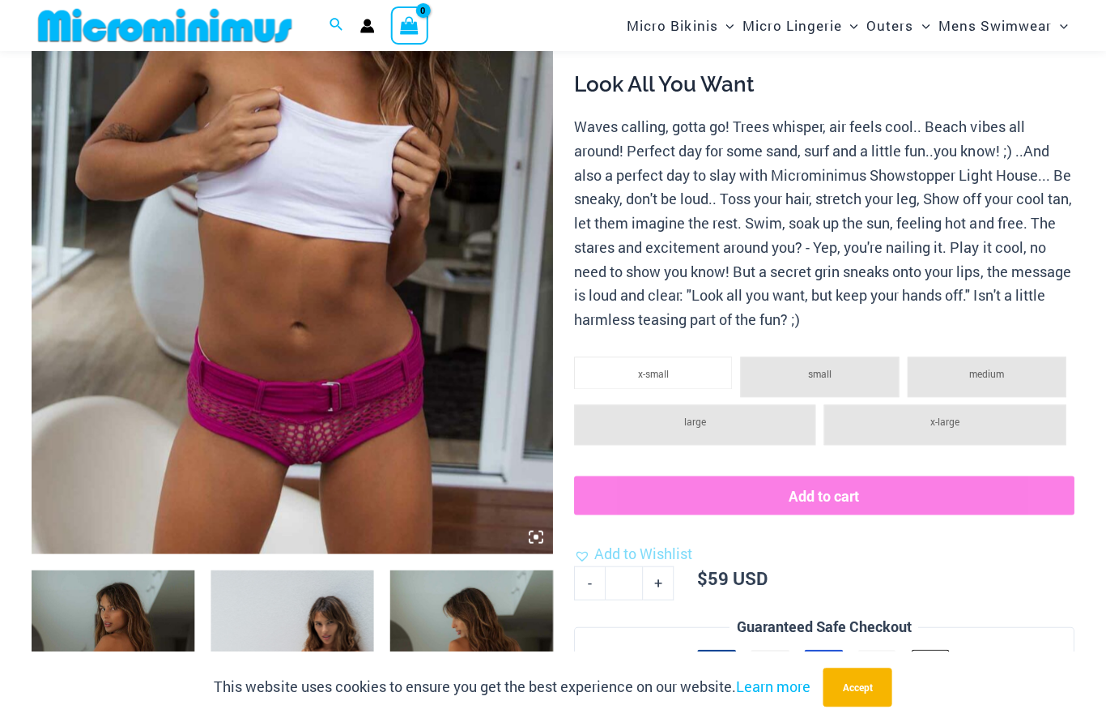
click at [424, 310] on img at bounding box center [292, 162] width 521 height 781
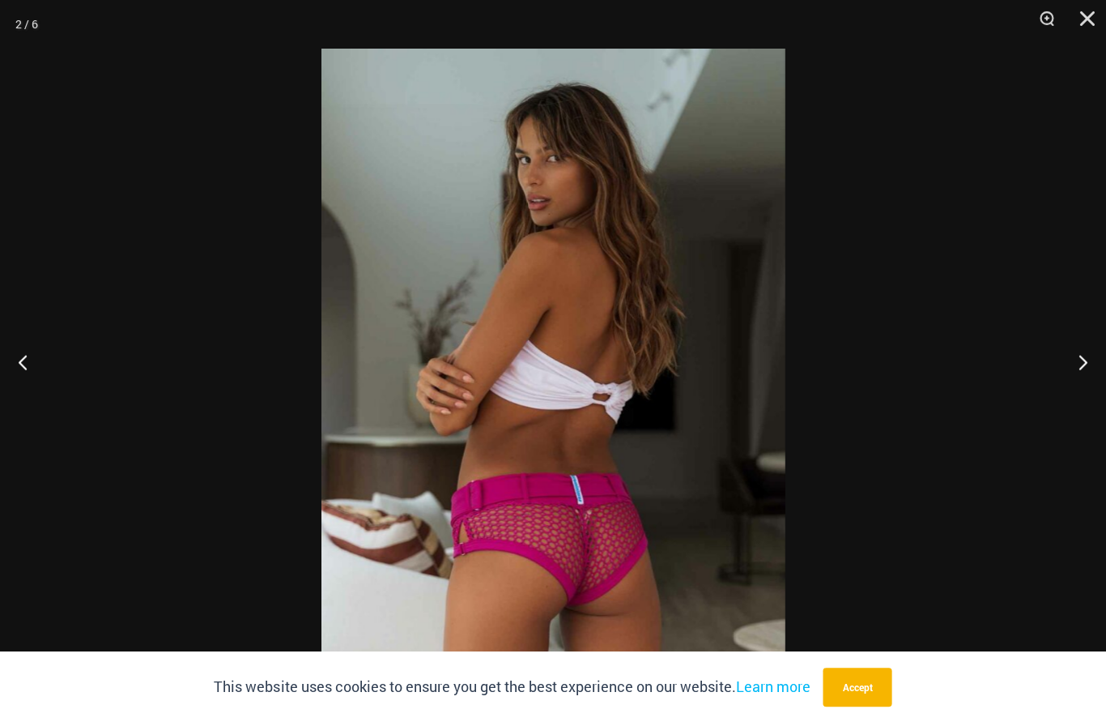
click at [1084, 20] on button "Close" at bounding box center [1081, 24] width 40 height 49
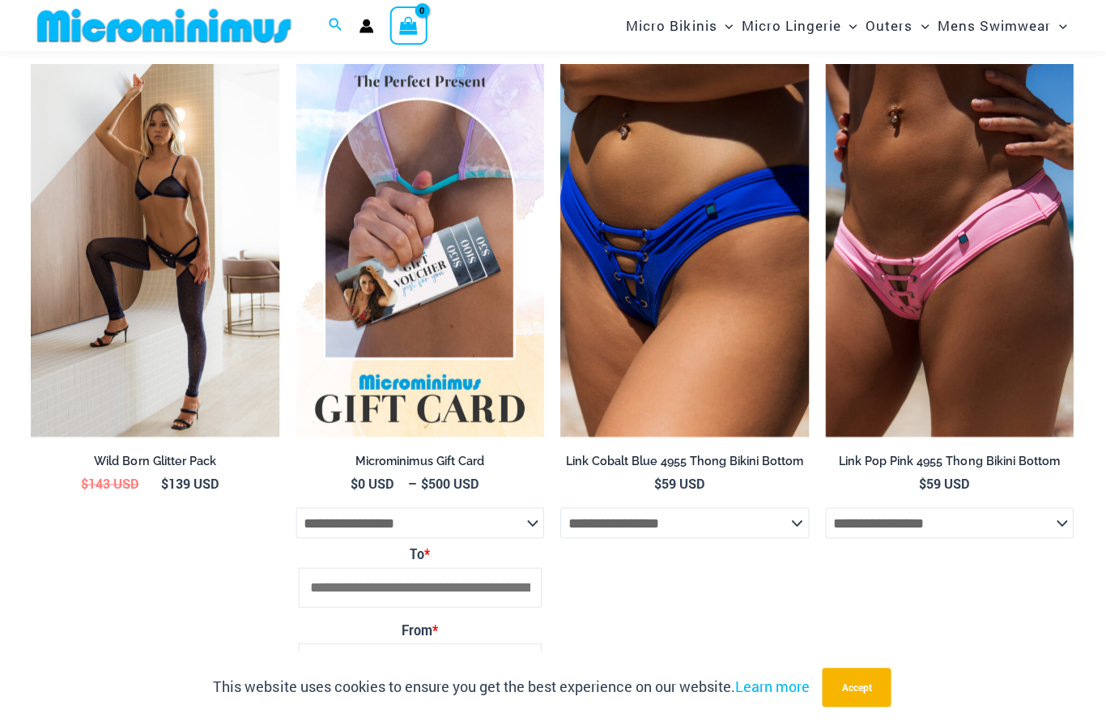
scroll to position [2542, 0]
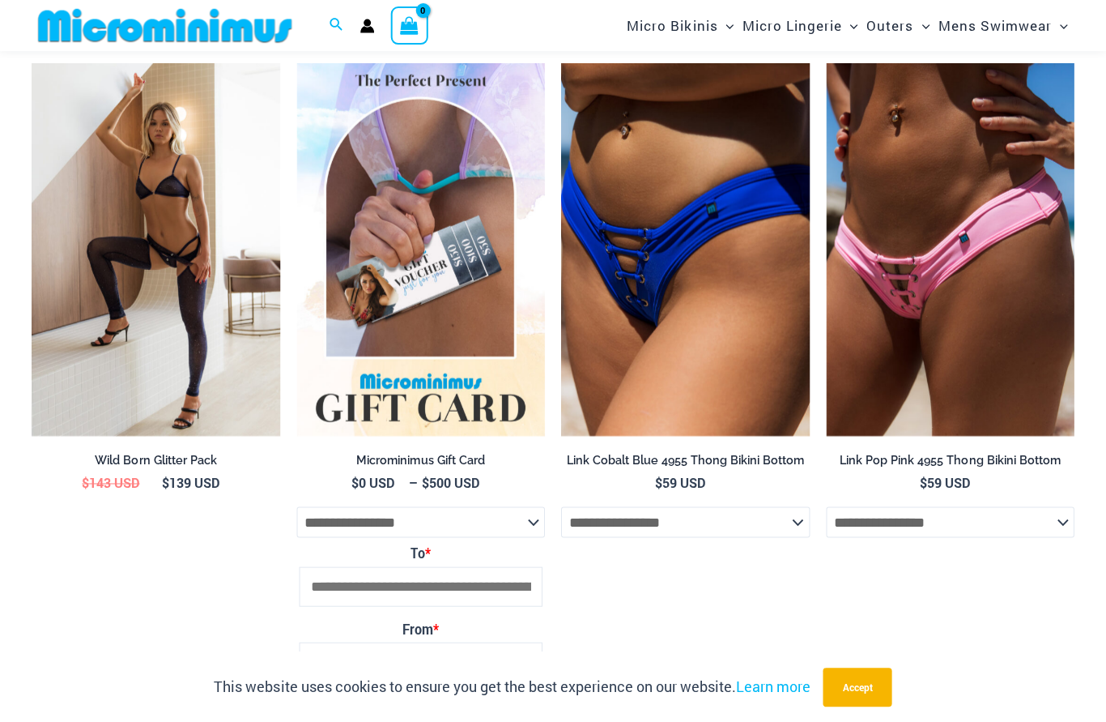
click at [561, 63] on img at bounding box center [561, 63] width 0 height 0
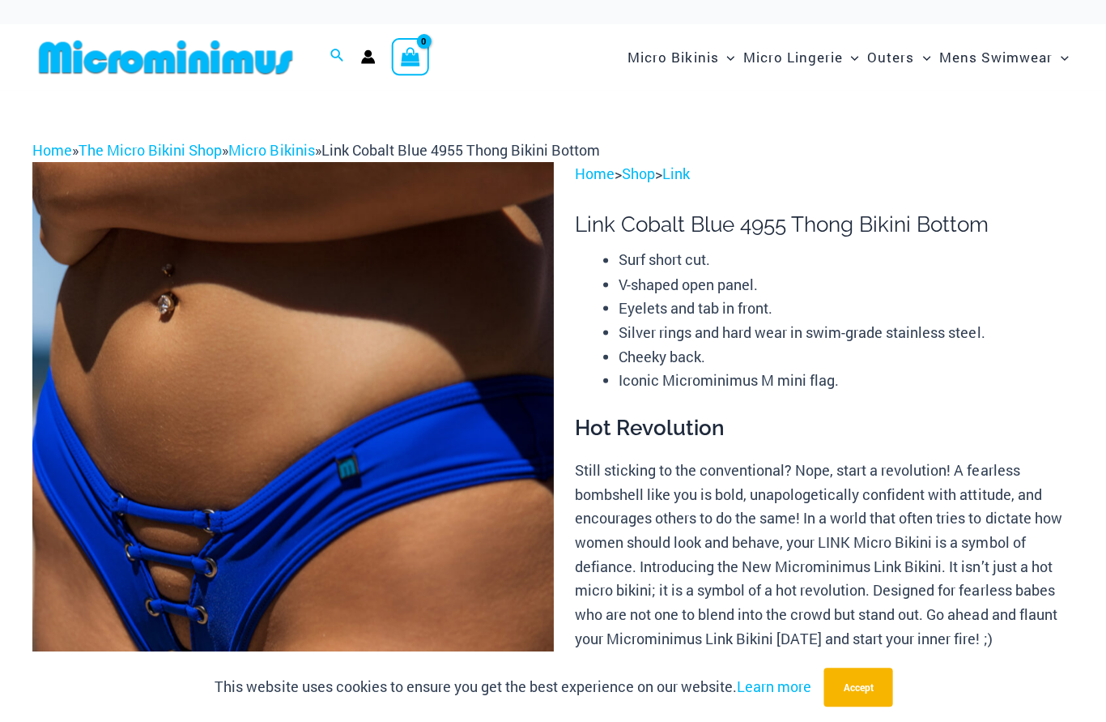
click at [442, 367] on img at bounding box center [292, 552] width 521 height 781
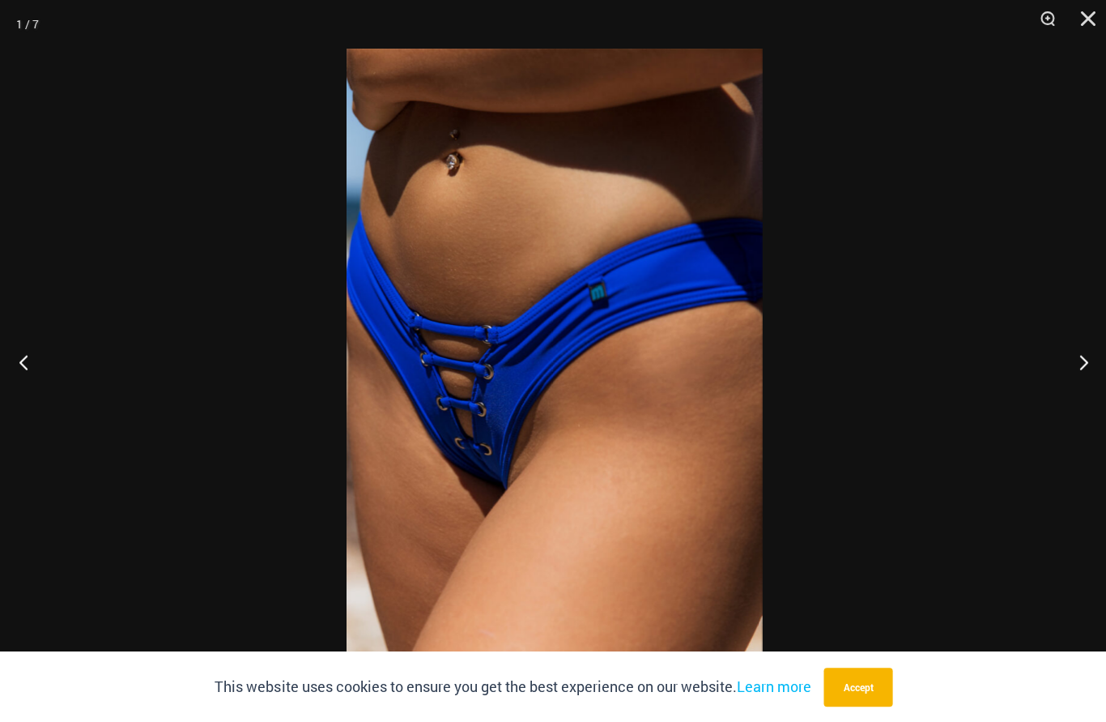
click at [1065, 365] on button "Next" at bounding box center [1075, 361] width 61 height 81
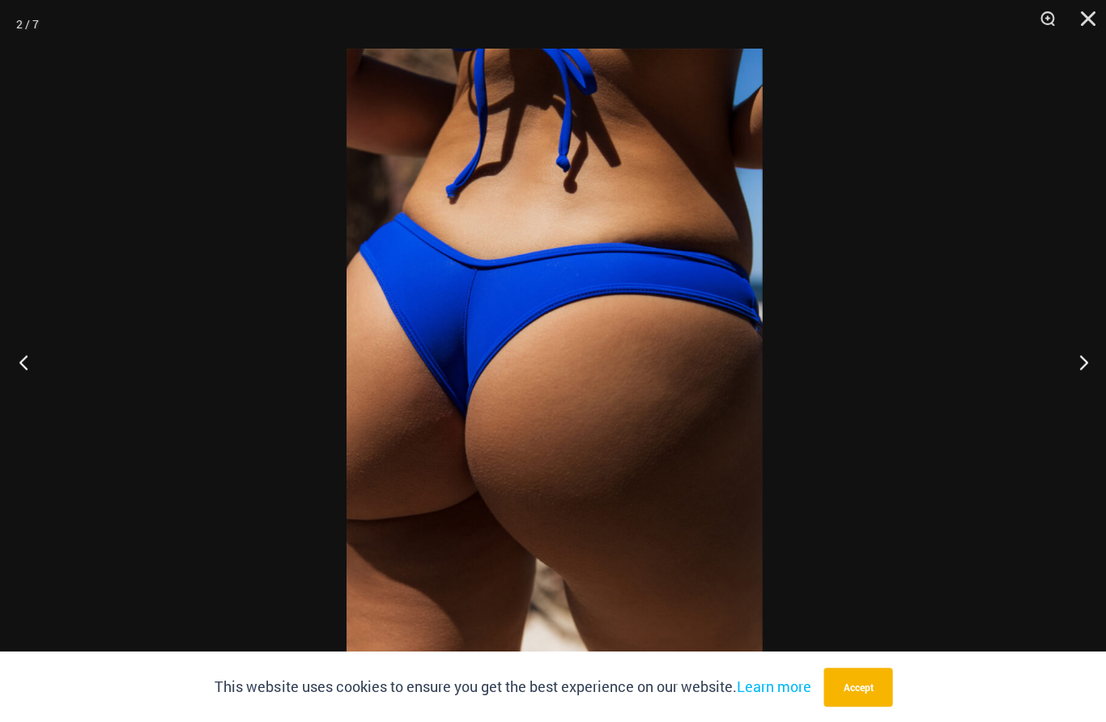
click at [1070, 363] on button "Next" at bounding box center [1075, 361] width 61 height 81
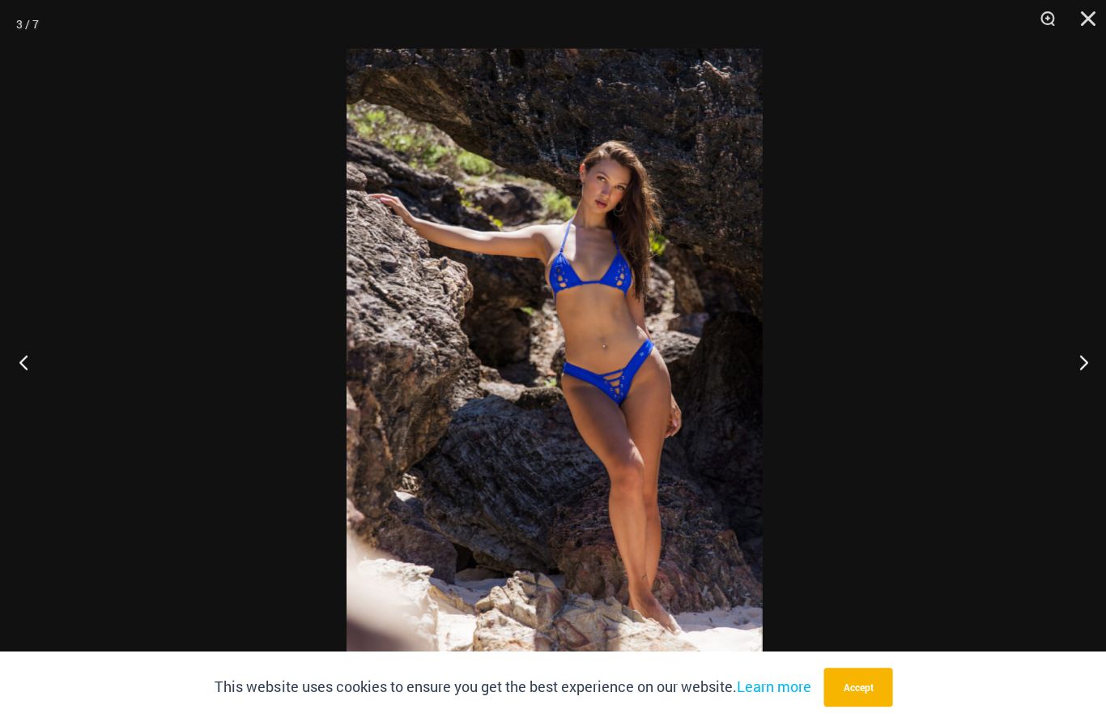
click at [1072, 355] on button "Next" at bounding box center [1075, 361] width 61 height 81
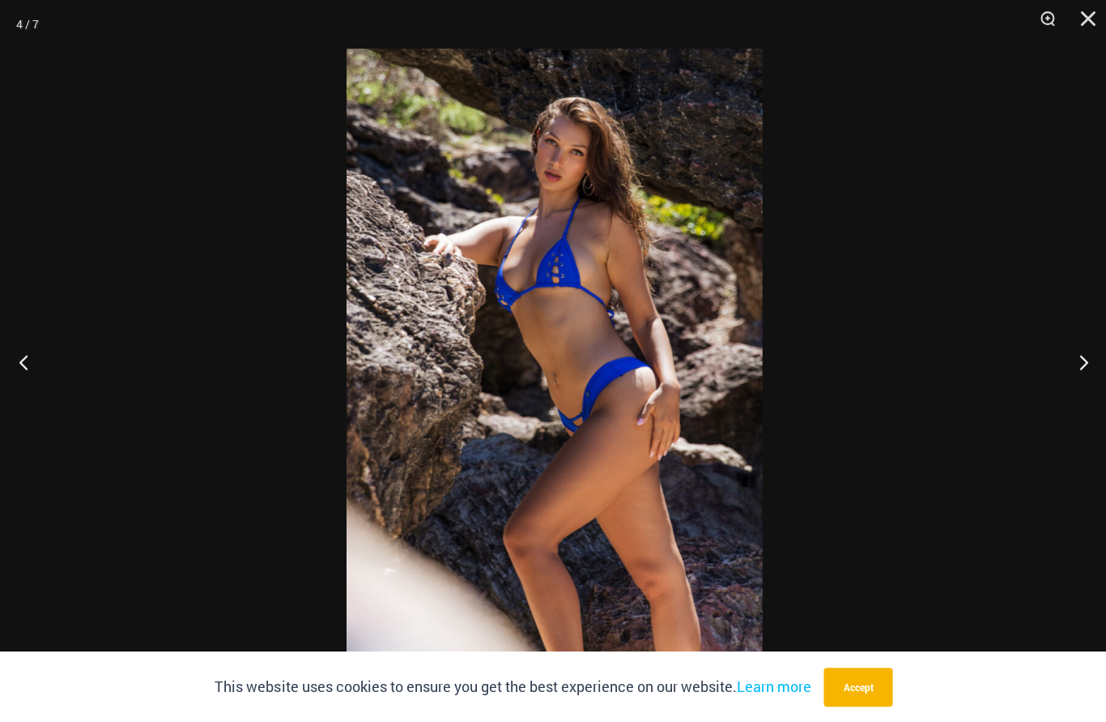
click at [1069, 358] on button "Next" at bounding box center [1075, 361] width 61 height 81
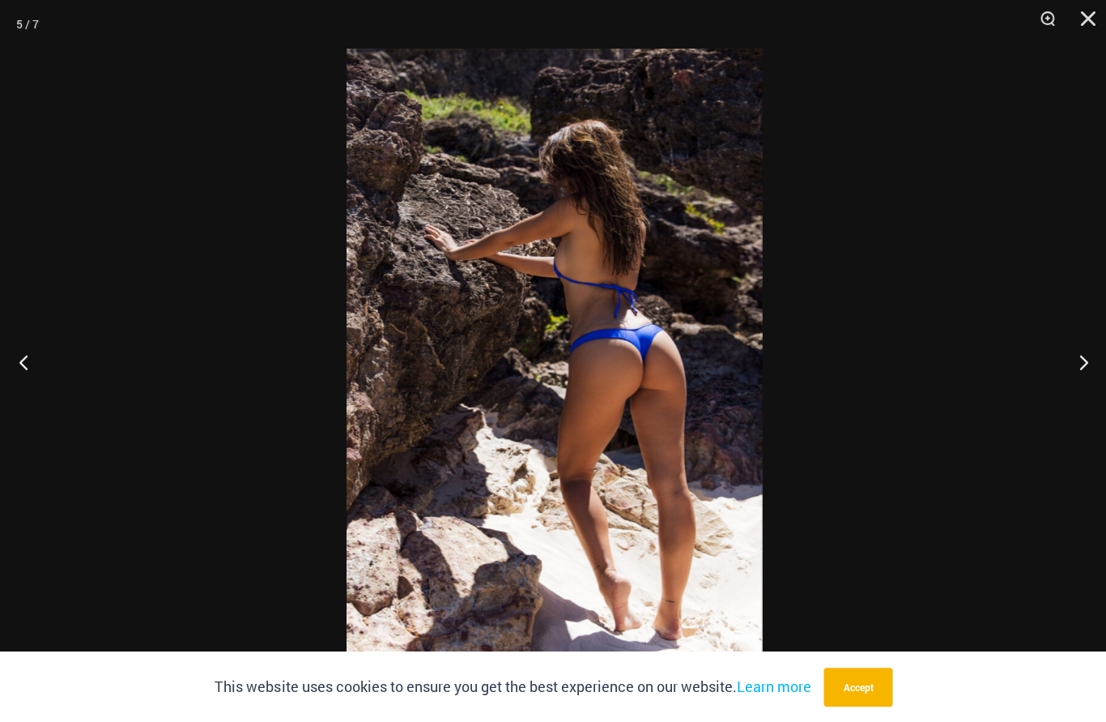
click at [1067, 360] on button "Next" at bounding box center [1075, 361] width 61 height 81
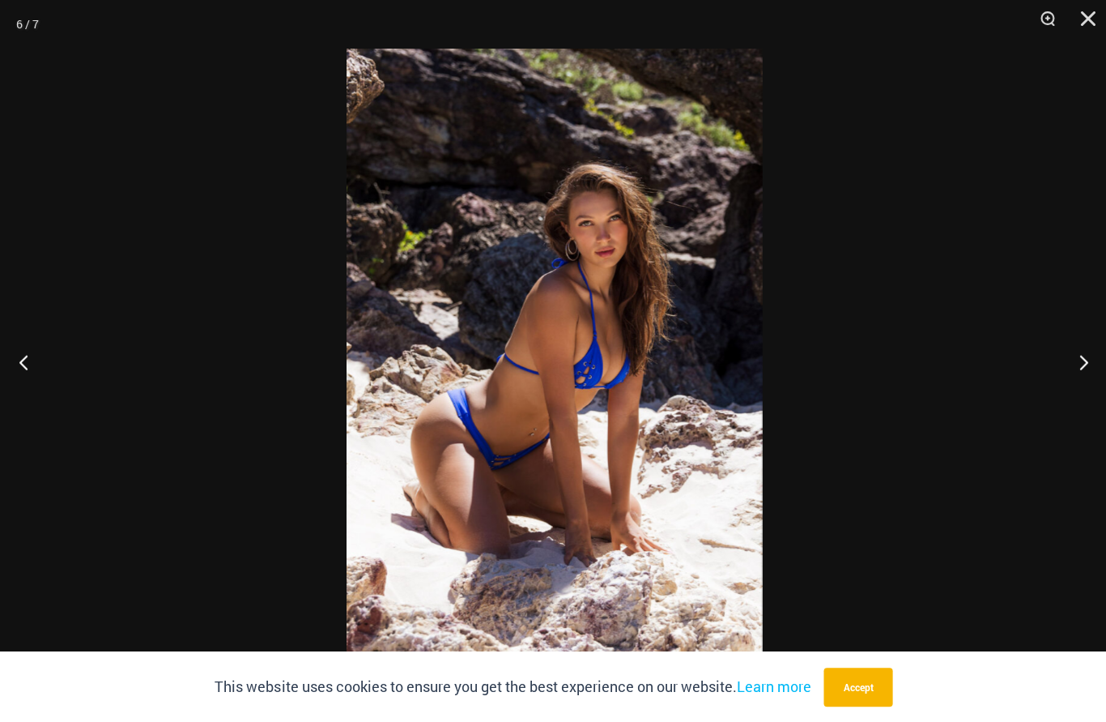
click at [1068, 368] on button "Next" at bounding box center [1075, 361] width 61 height 81
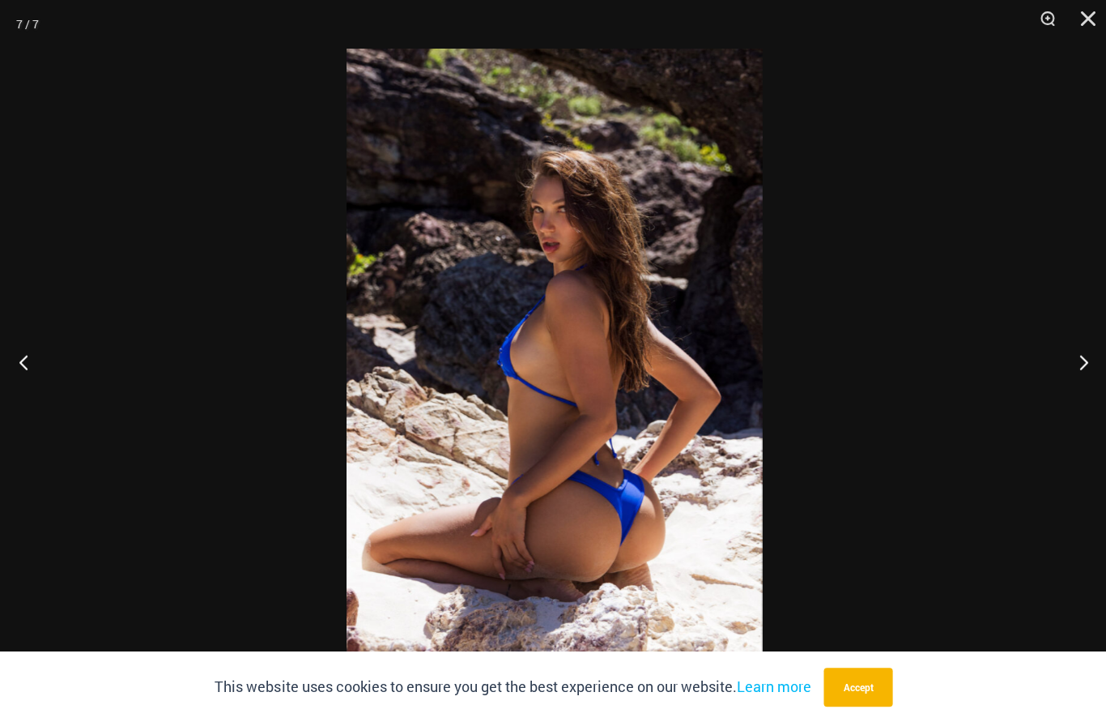
click at [1066, 369] on button "Next" at bounding box center [1075, 361] width 61 height 81
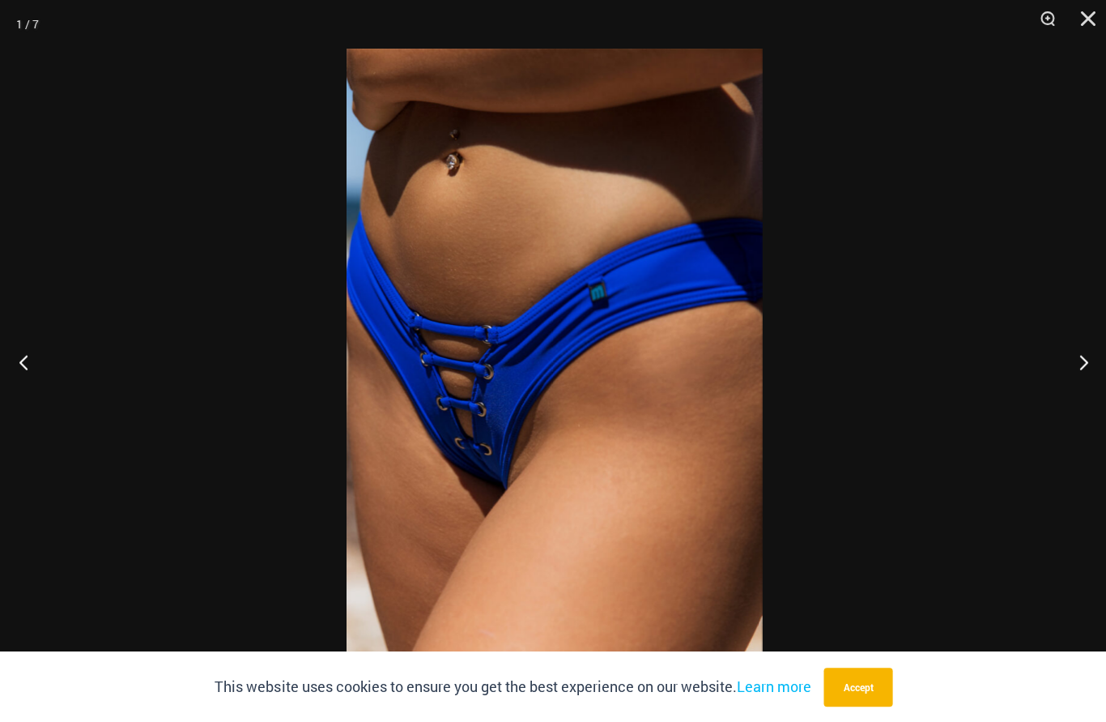
click at [1064, 365] on button "Next" at bounding box center [1075, 361] width 61 height 81
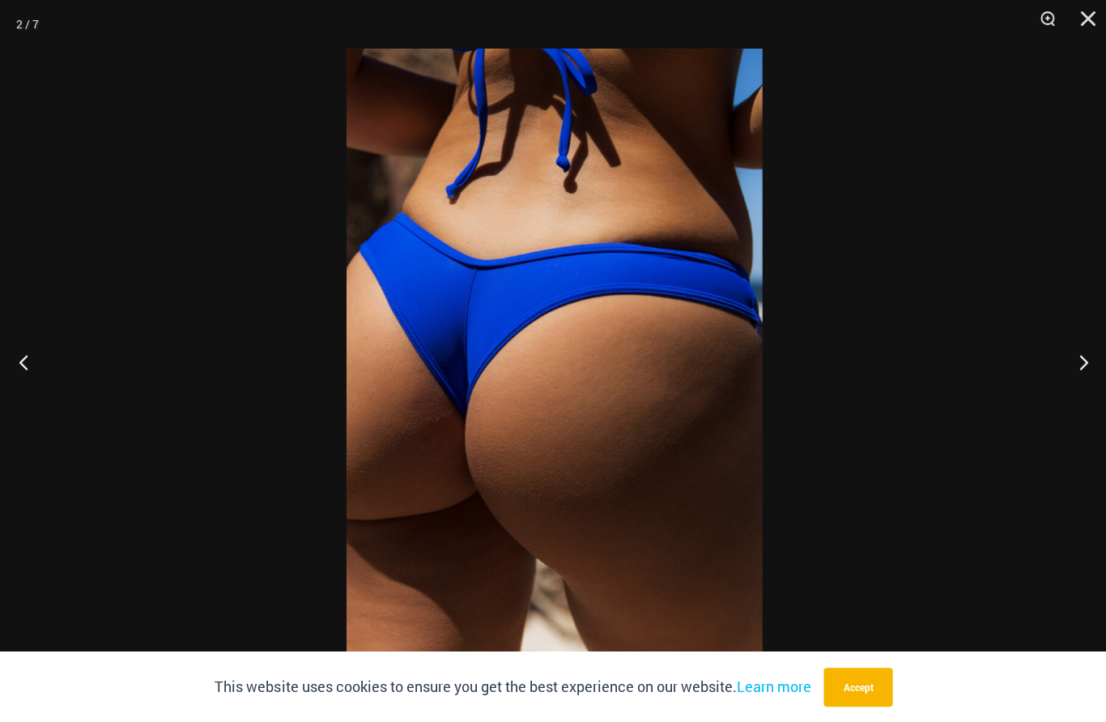
click at [1069, 364] on button "Next" at bounding box center [1075, 361] width 61 height 81
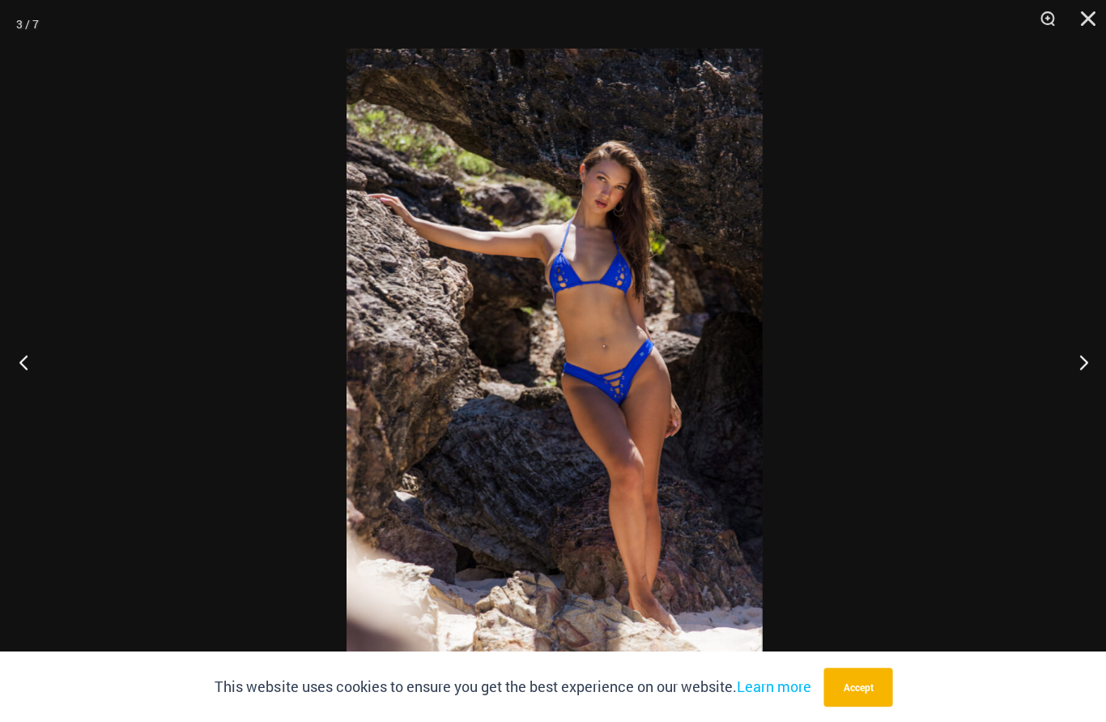
click at [1069, 365] on button "Next" at bounding box center [1075, 361] width 61 height 81
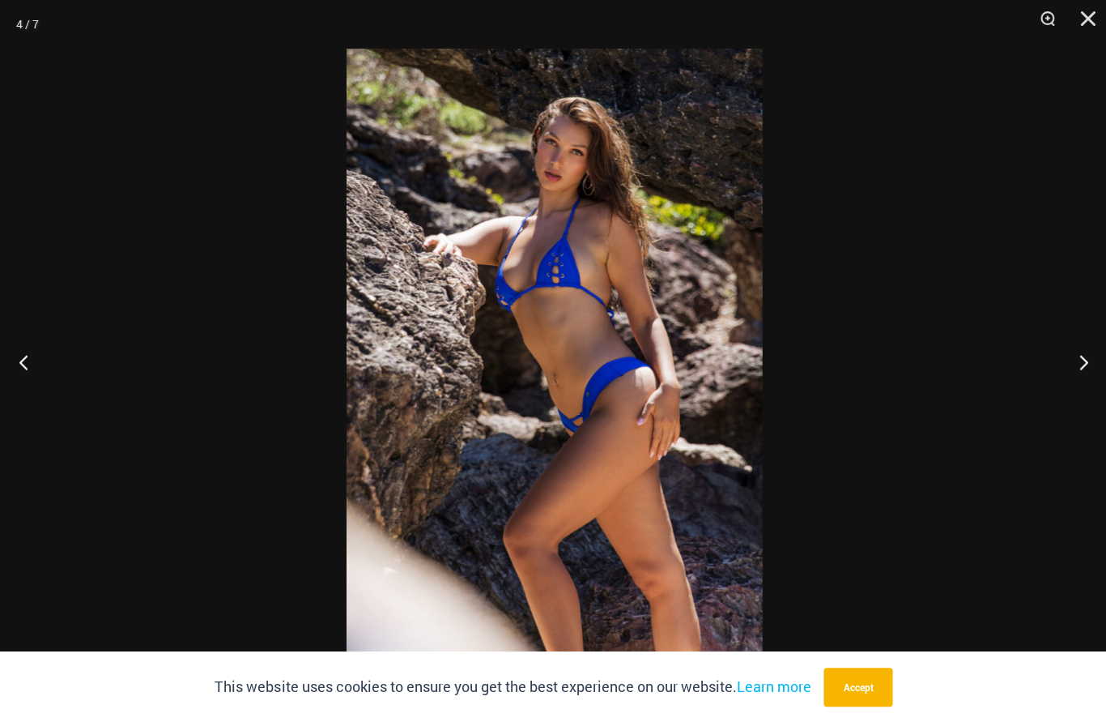
click at [1079, 36] on button "Close" at bounding box center [1081, 24] width 40 height 49
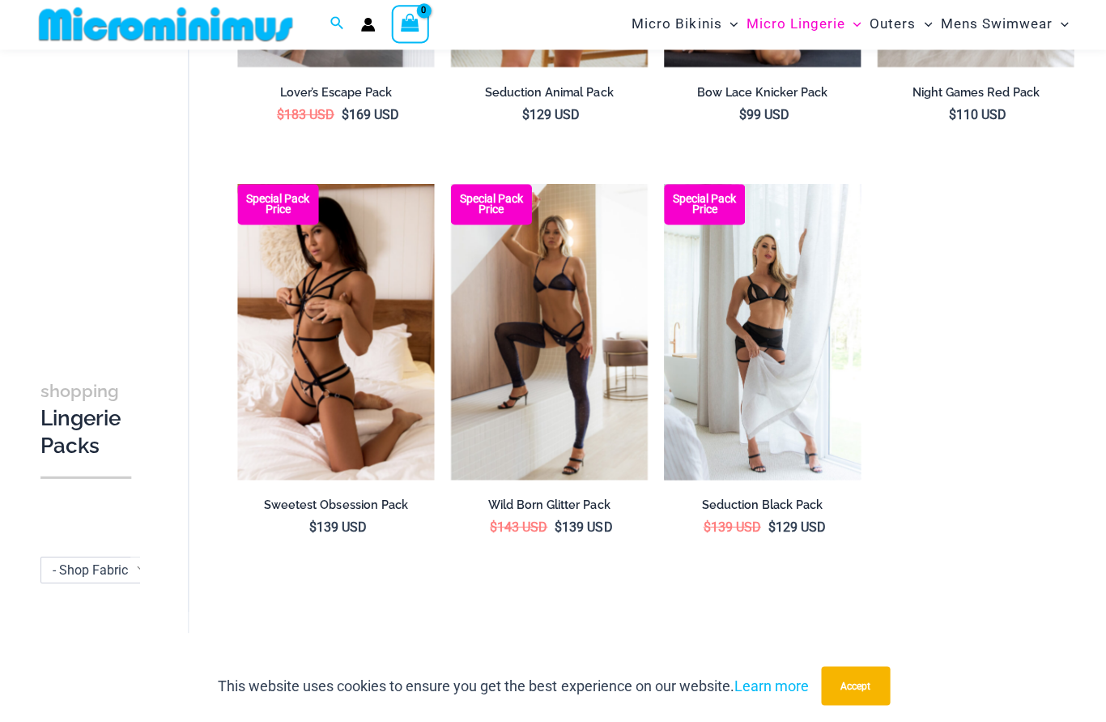
scroll to position [1657, 0]
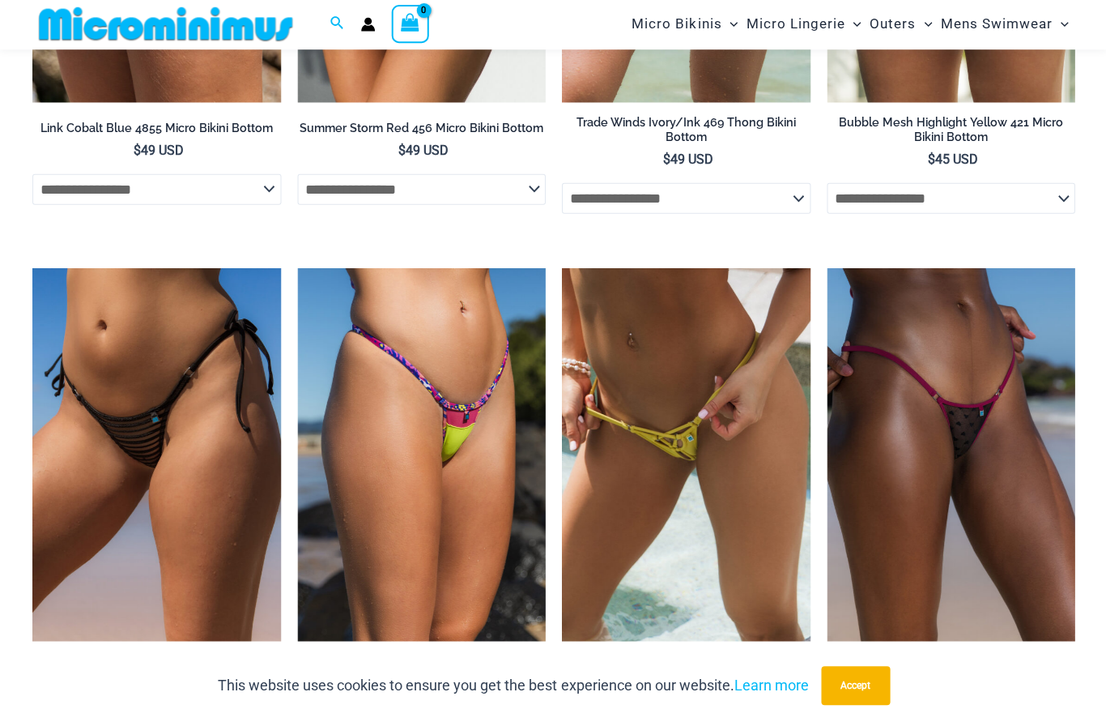
scroll to position [4118, 0]
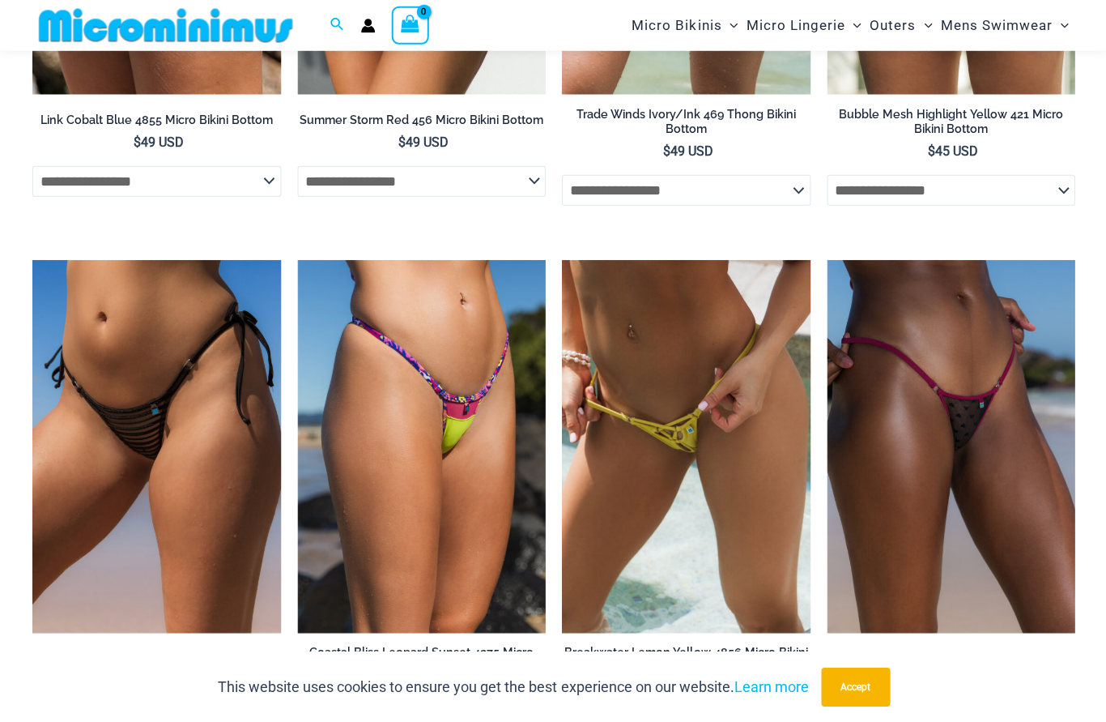
click at [561, 260] on img at bounding box center [561, 260] width 0 height 0
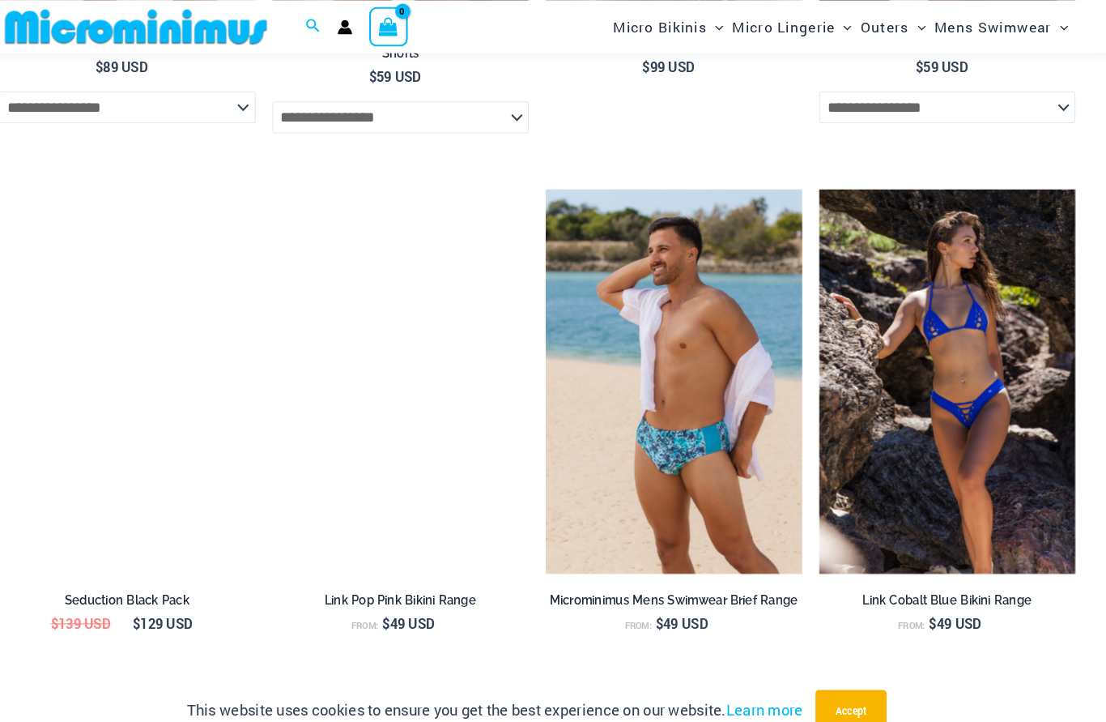
scroll to position [3434, 0]
